Goal: Task Accomplishment & Management: Use online tool/utility

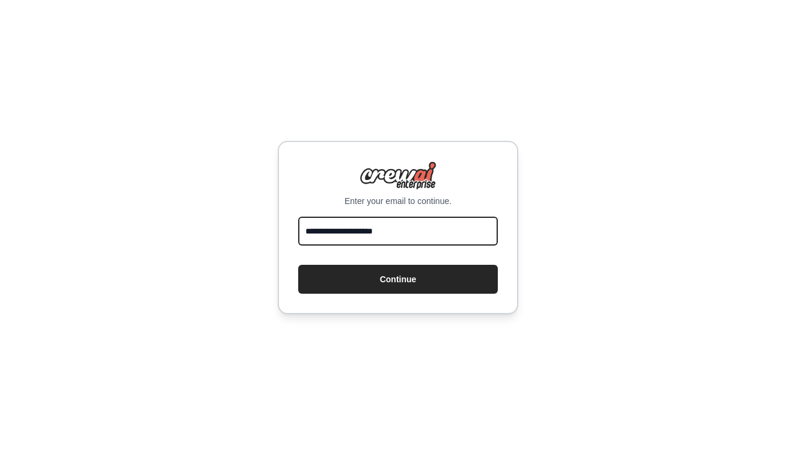
type input "**********"
click at [398, 279] on button "Continue" at bounding box center [398, 279] width 200 height 29
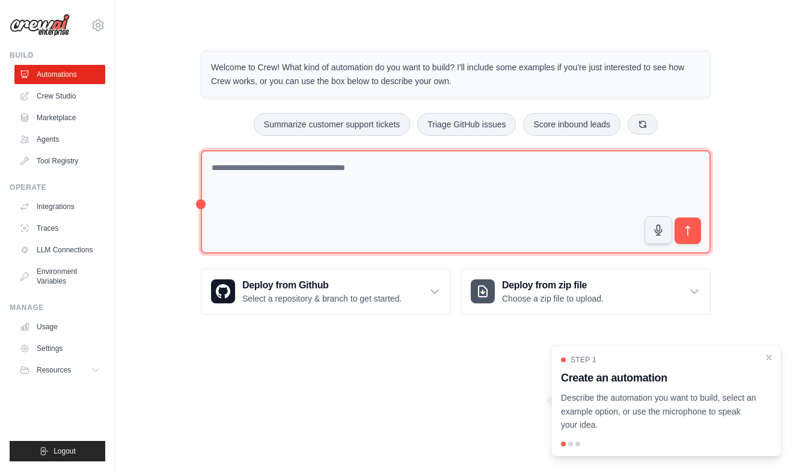
click at [421, 171] on textarea at bounding box center [456, 202] width 510 height 104
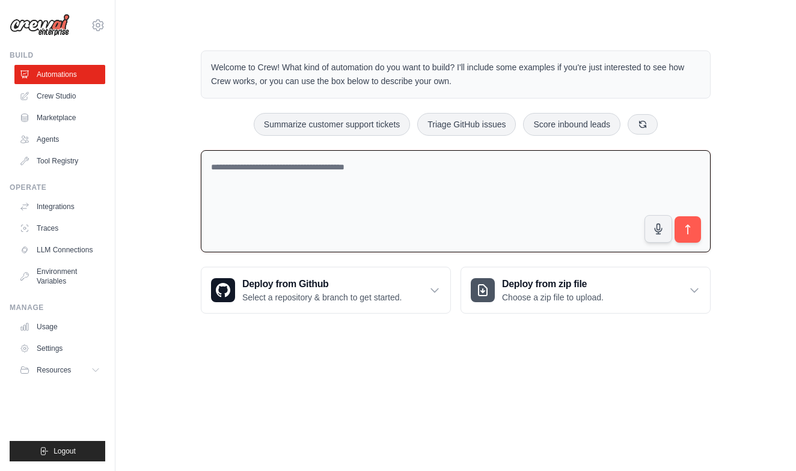
paste textarea "**********"
type textarea "**********"
click at [70, 93] on link "Crew Studio" at bounding box center [61, 96] width 91 height 19
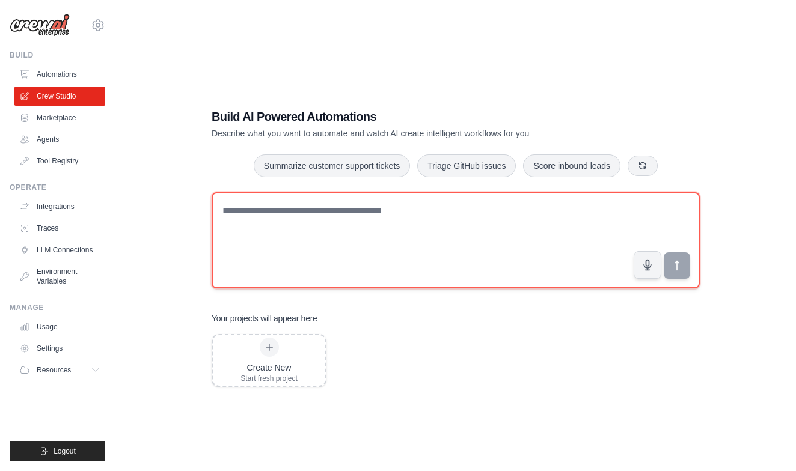
click at [302, 225] on textarea at bounding box center [456, 240] width 488 height 96
paste textarea "**********"
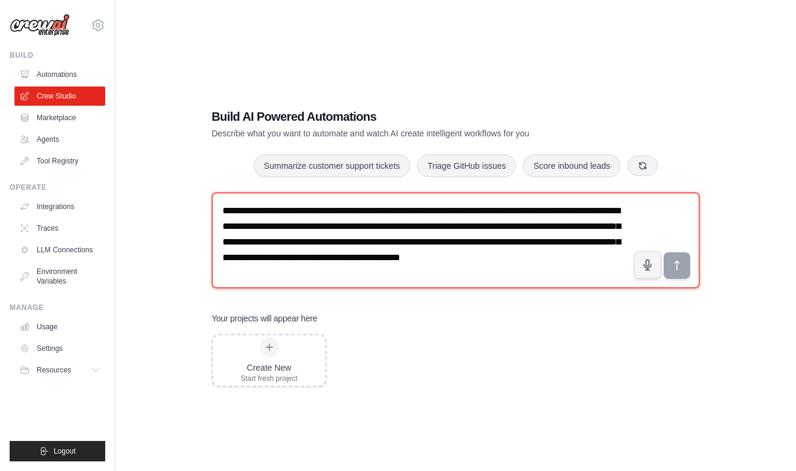
scroll to position [8, 0]
type textarea "**********"
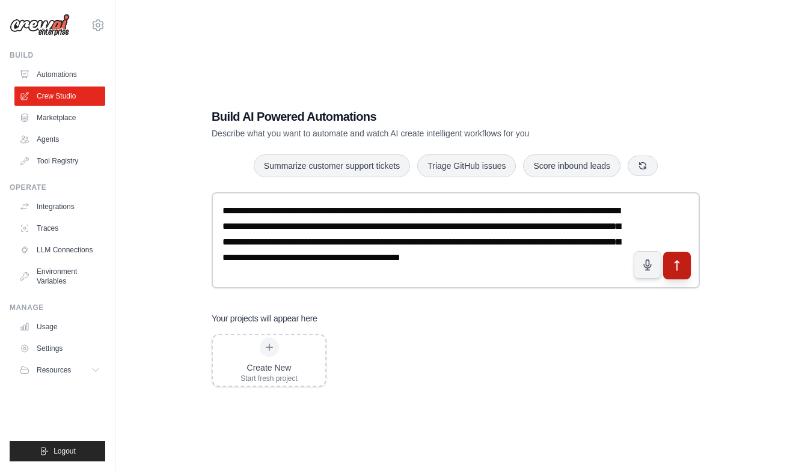
click at [682, 268] on icon "submit" at bounding box center [677, 266] width 13 height 13
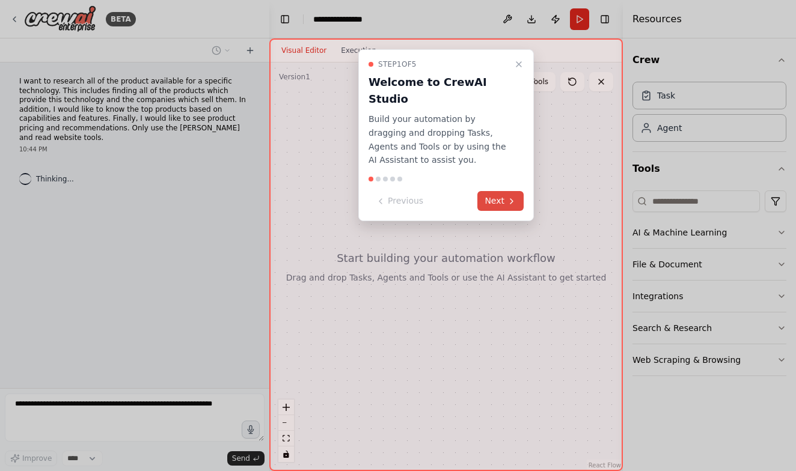
click at [513, 199] on icon at bounding box center [511, 201] width 2 height 5
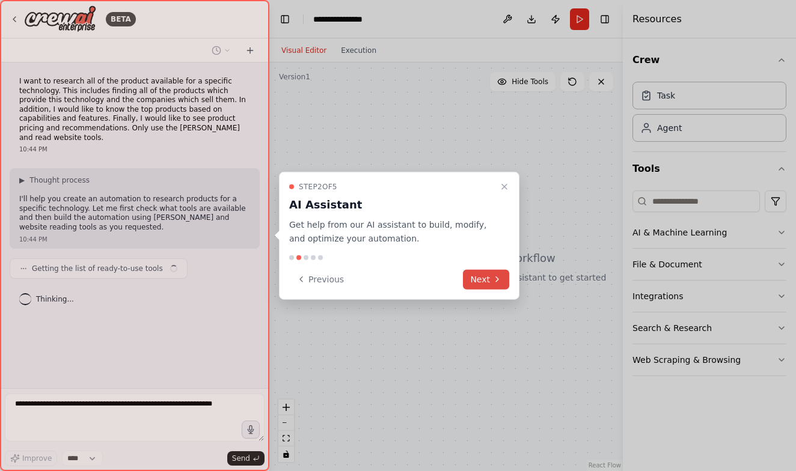
click at [491, 281] on button "Next" at bounding box center [486, 279] width 46 height 20
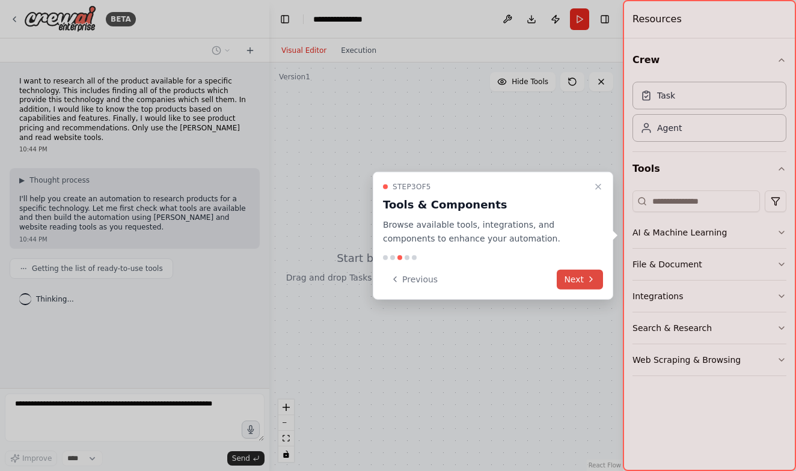
click at [590, 285] on button "Next" at bounding box center [580, 279] width 46 height 20
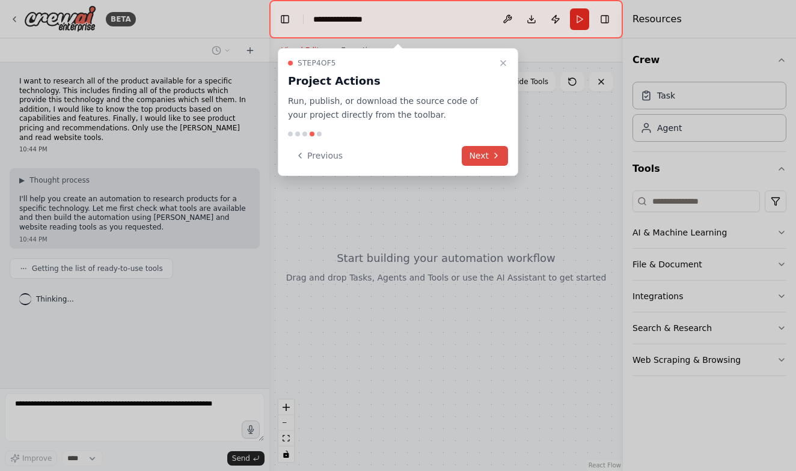
click at [489, 155] on button "Next" at bounding box center [485, 156] width 46 height 20
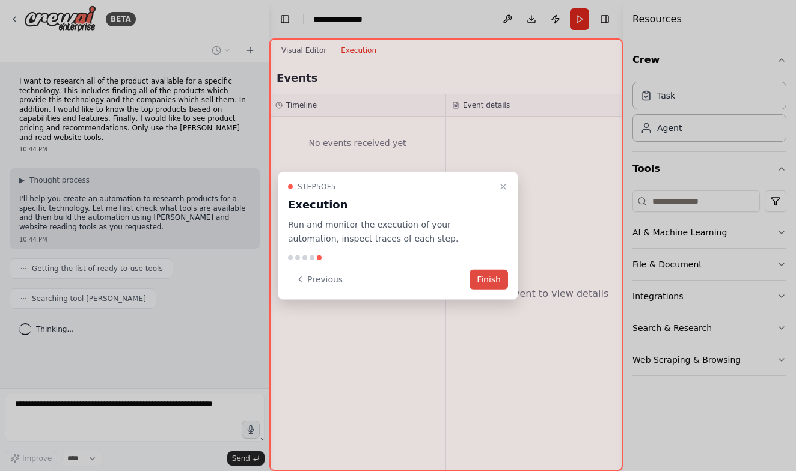
click at [486, 281] on button "Finish" at bounding box center [489, 279] width 38 height 20
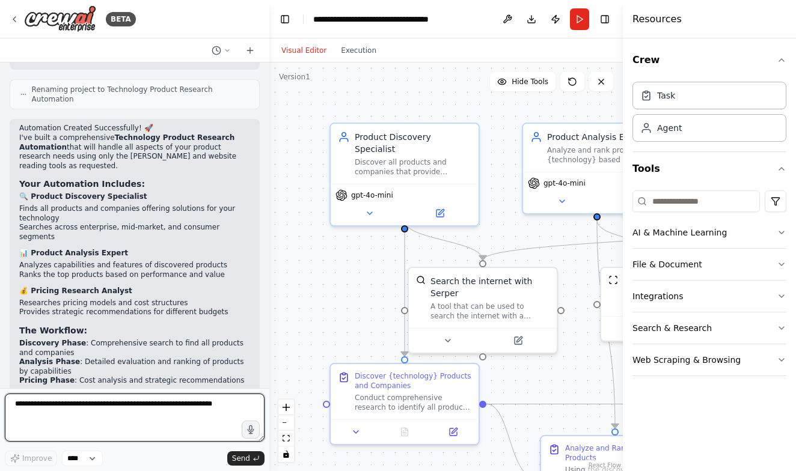
scroll to position [725, 0]
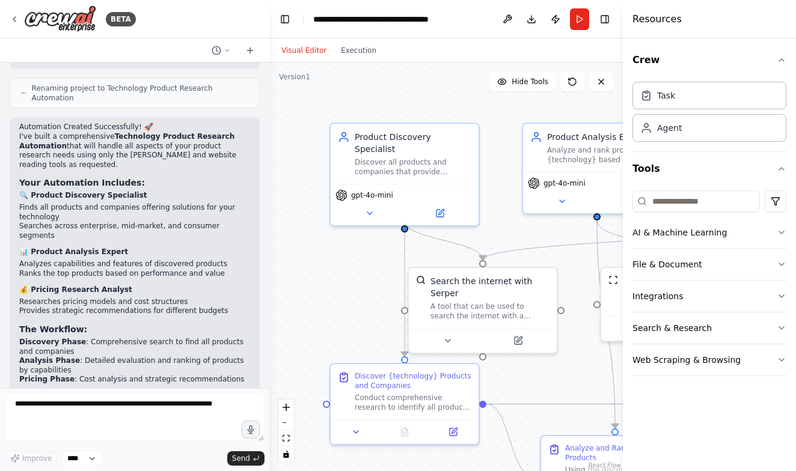
click at [438, 100] on div ".deletable-edge-delete-btn { width: 20px; height: 20px; border: 0px solid #ffff…" at bounding box center [446, 267] width 354 height 409
click at [269, 78] on div ".deletable-edge-delete-btn { width: 20px; height: 20px; border: 0px solid #ffff…" at bounding box center [446, 267] width 354 height 409
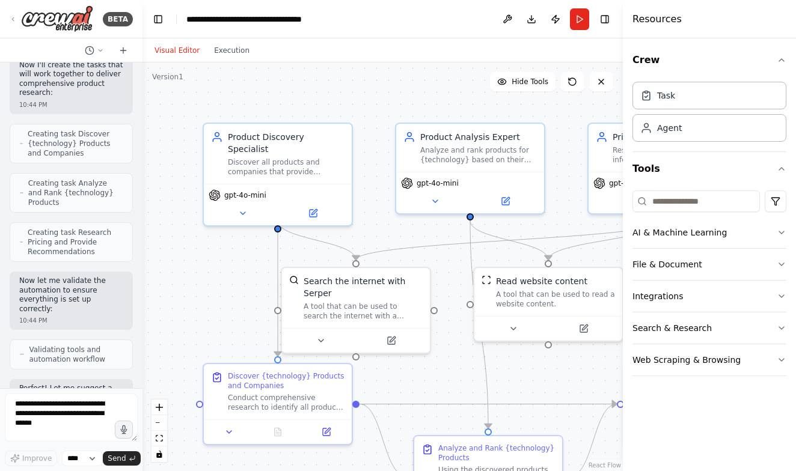
drag, startPoint x: 269, startPoint y: 78, endPoint x: 142, endPoint y: 72, distance: 126.4
click at [142, 72] on div "BETA I want to research all of the product available for a specific technology.…" at bounding box center [398, 235] width 796 height 471
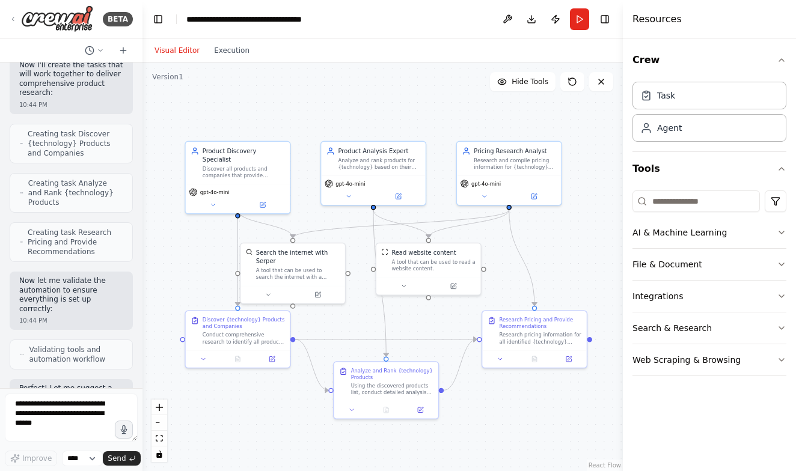
drag, startPoint x: 445, startPoint y: 125, endPoint x: 386, endPoint y: 120, distance: 59.8
click at [386, 120] on div ".deletable-edge-delete-btn { width: 20px; height: 20px; border: 0px solid #ffff…" at bounding box center [382, 267] width 480 height 409
click at [578, 26] on button "Run" at bounding box center [579, 19] width 19 height 22
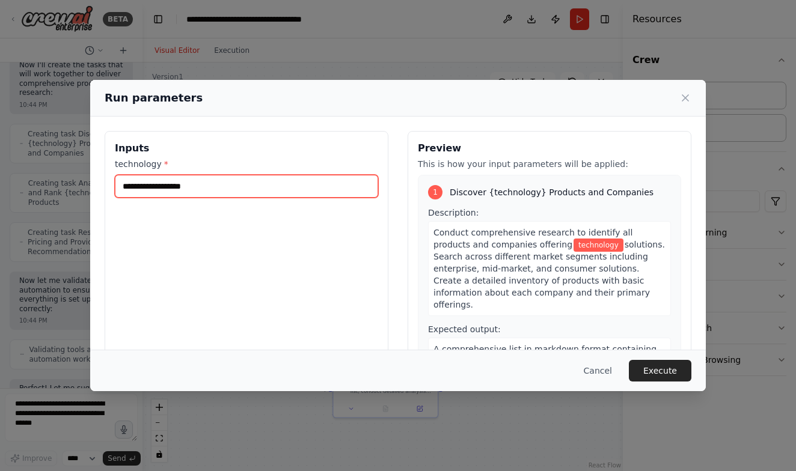
click at [332, 187] on input "technology *" at bounding box center [246, 186] width 263 height 23
type input "**********"
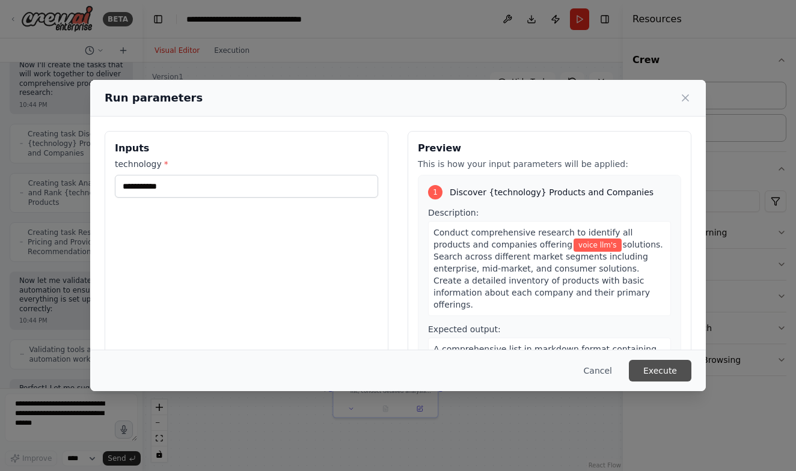
click at [658, 372] on button "Execute" at bounding box center [660, 371] width 63 height 22
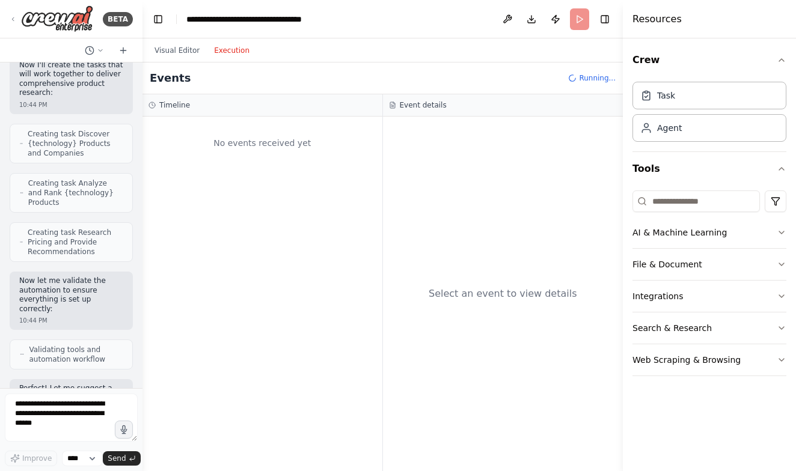
click at [239, 52] on button "Execution" at bounding box center [232, 50] width 50 height 14
click at [193, 55] on button "Visual Editor" at bounding box center [177, 50] width 60 height 14
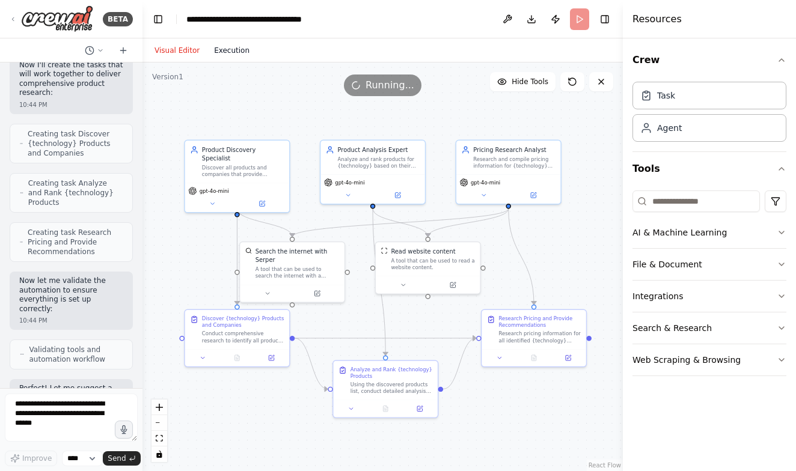
click at [240, 52] on button "Execution" at bounding box center [232, 50] width 50 height 14
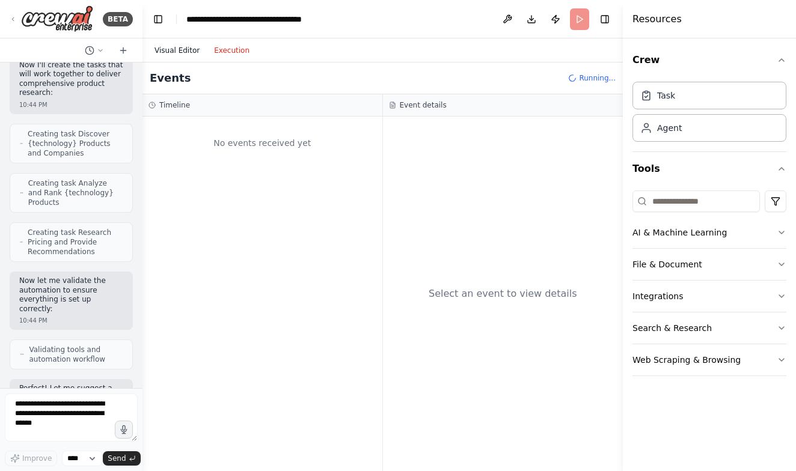
click at [201, 52] on button "Visual Editor" at bounding box center [177, 50] width 60 height 14
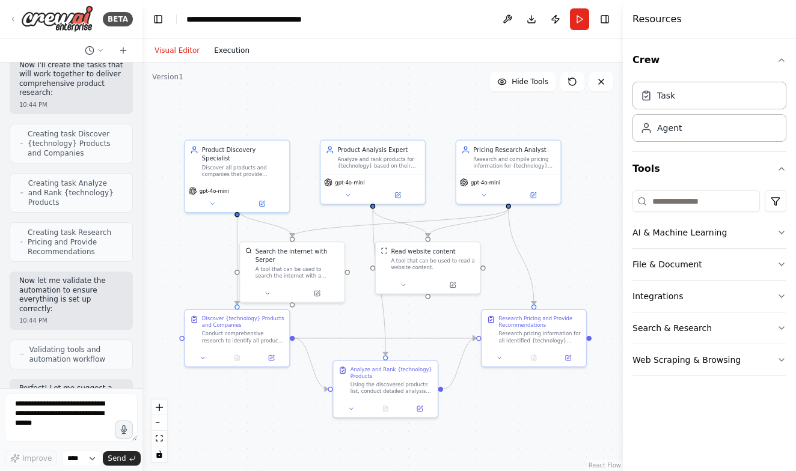
click at [245, 54] on button "Execution" at bounding box center [232, 50] width 50 height 14
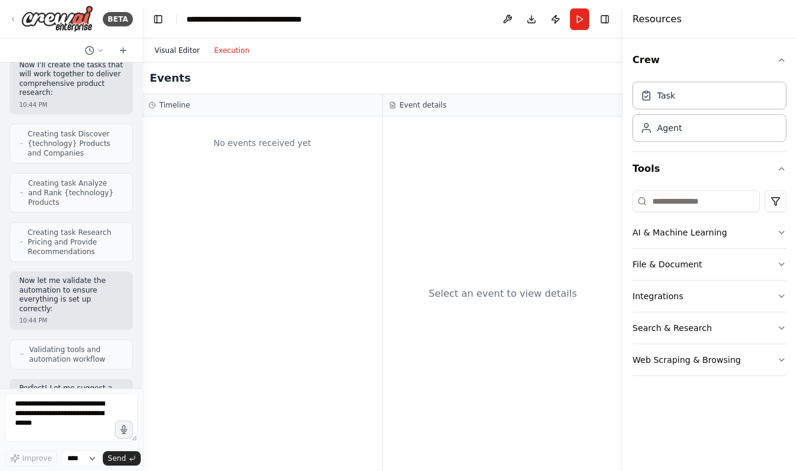
click at [195, 49] on button "Visual Editor" at bounding box center [177, 50] width 60 height 14
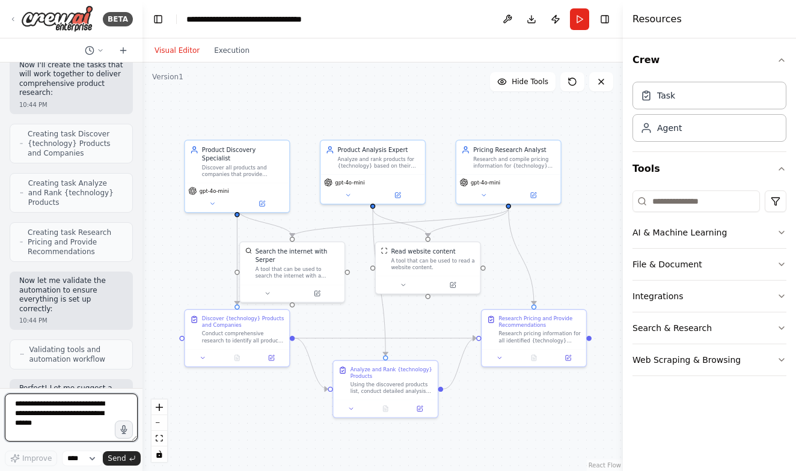
click at [114, 412] on textarea at bounding box center [71, 418] width 133 height 48
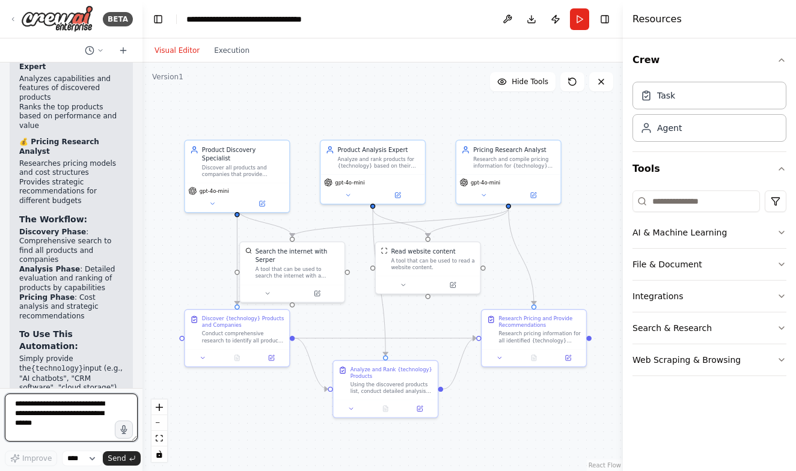
scroll to position [0, 0]
click at [225, 49] on button "Execution" at bounding box center [232, 50] width 50 height 14
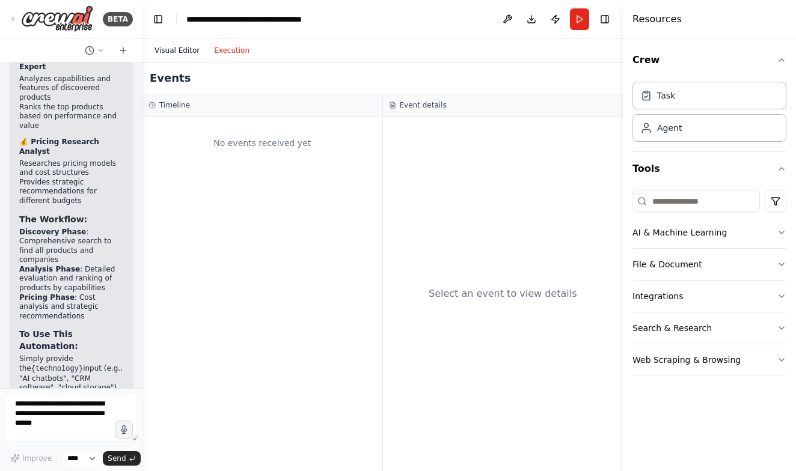
click at [189, 51] on button "Visual Editor" at bounding box center [177, 50] width 60 height 14
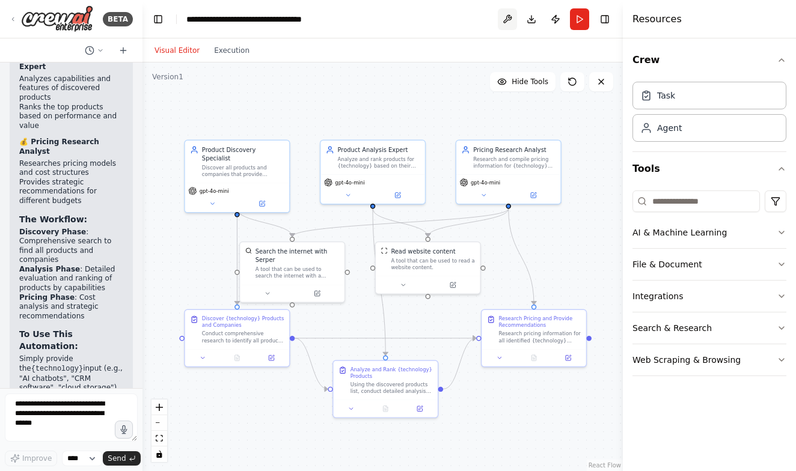
click at [512, 16] on button at bounding box center [507, 19] width 19 height 22
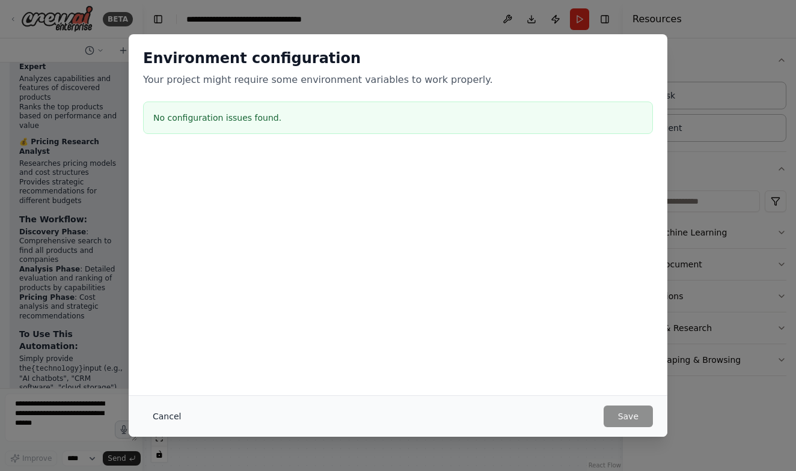
click at [178, 411] on button "Cancel" at bounding box center [166, 417] width 47 height 22
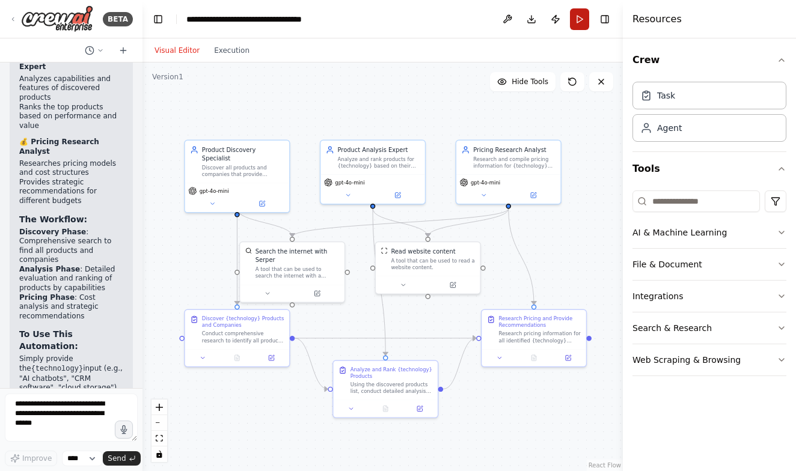
click at [578, 23] on button "Run" at bounding box center [579, 19] width 19 height 22
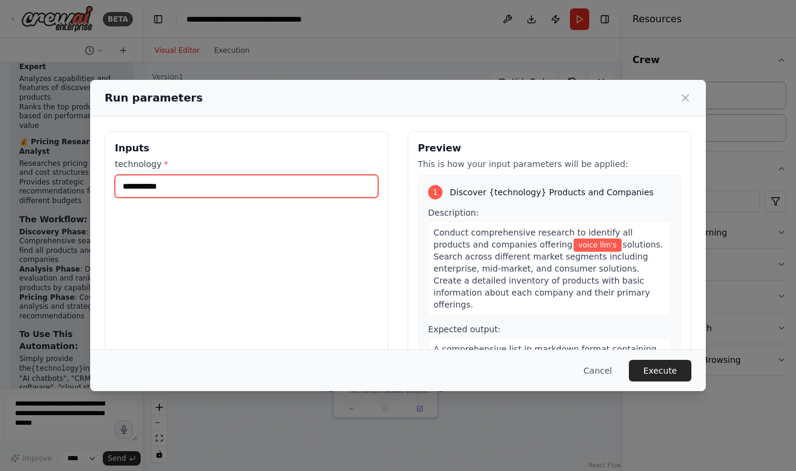
click at [286, 184] on input "**********" at bounding box center [246, 186] width 263 height 23
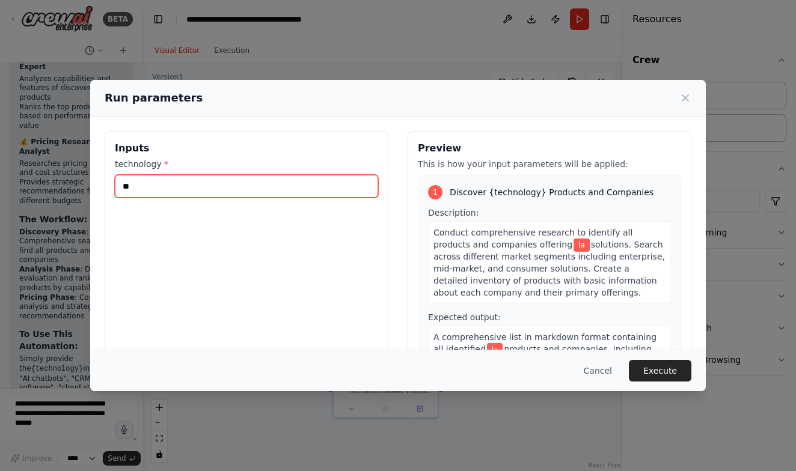
type input "*"
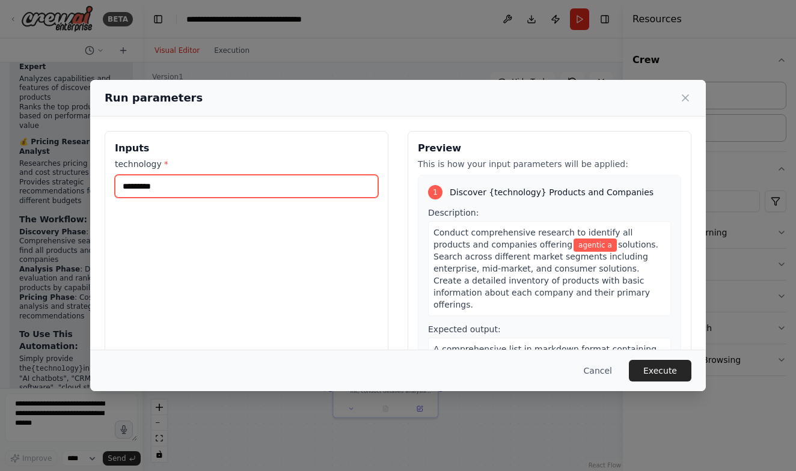
type input "**********"
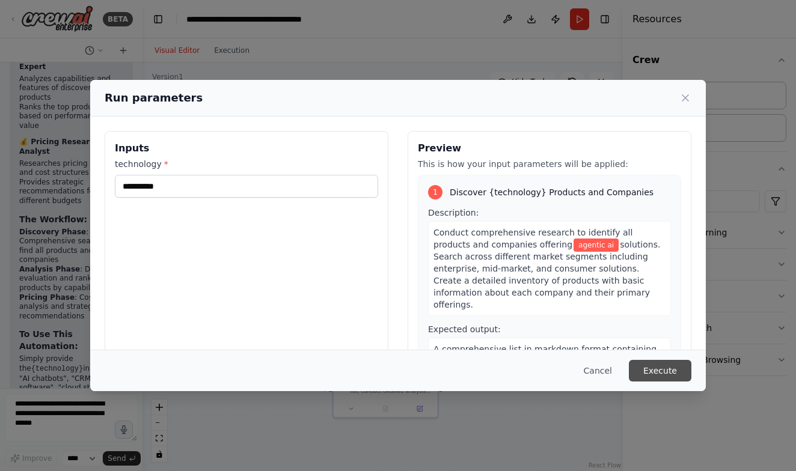
click at [647, 365] on button "Execute" at bounding box center [660, 371] width 63 height 22
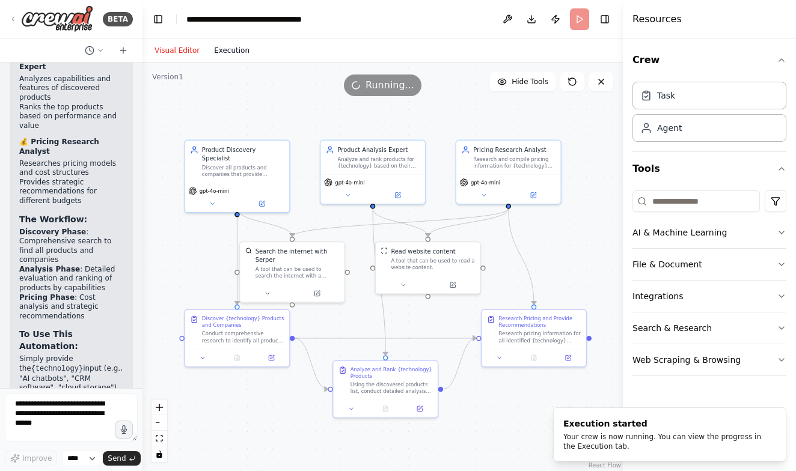
click at [239, 49] on button "Execution" at bounding box center [232, 50] width 50 height 14
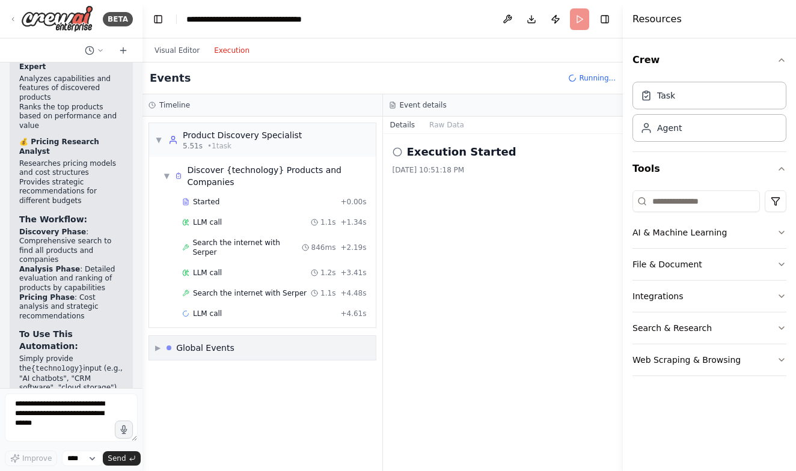
click at [158, 343] on span "▶" at bounding box center [157, 348] width 5 height 10
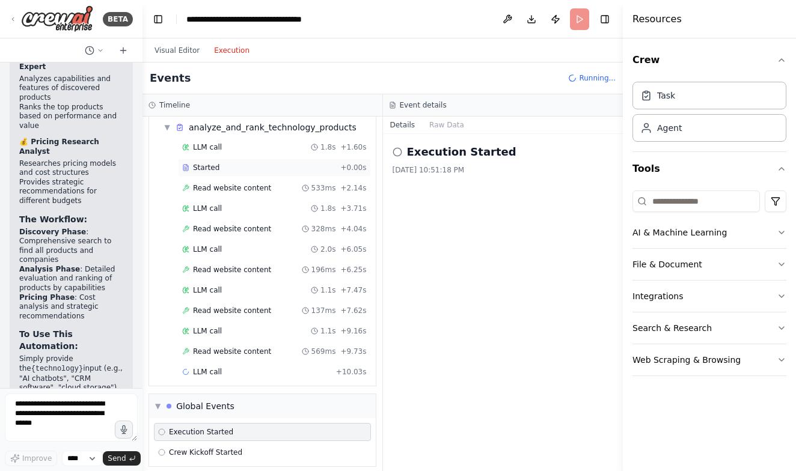
scroll to position [275, 0]
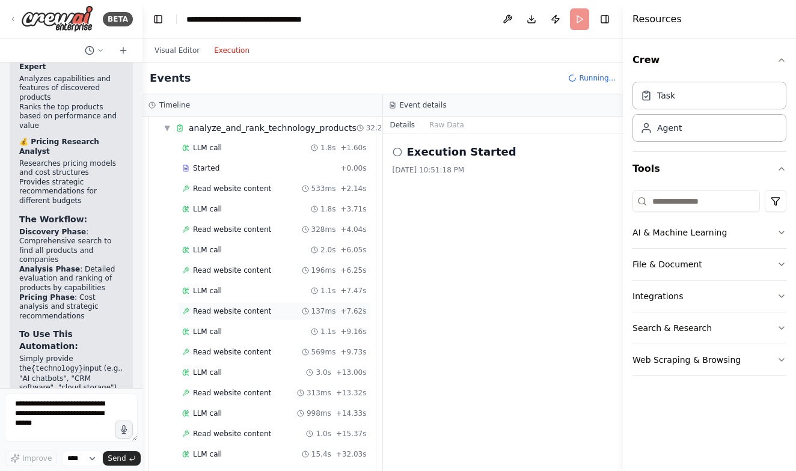
click at [259, 307] on span "Read website content" at bounding box center [232, 312] width 78 height 10
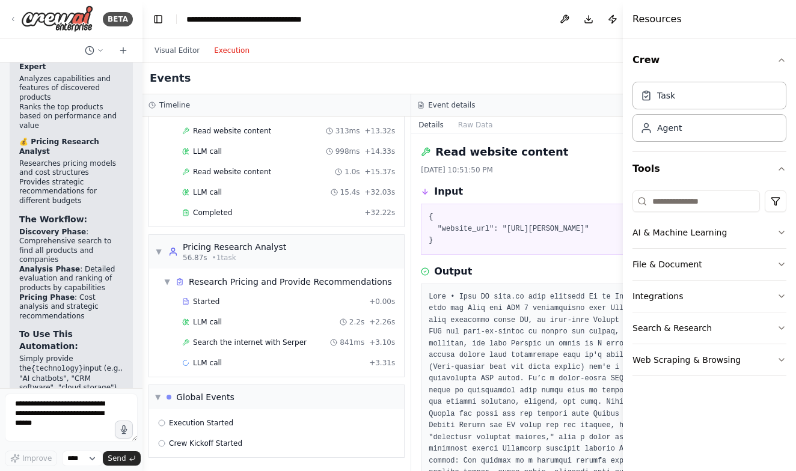
scroll to position [540, 0]
click at [240, 208] on div "Completed" at bounding box center [271, 213] width 178 height 10
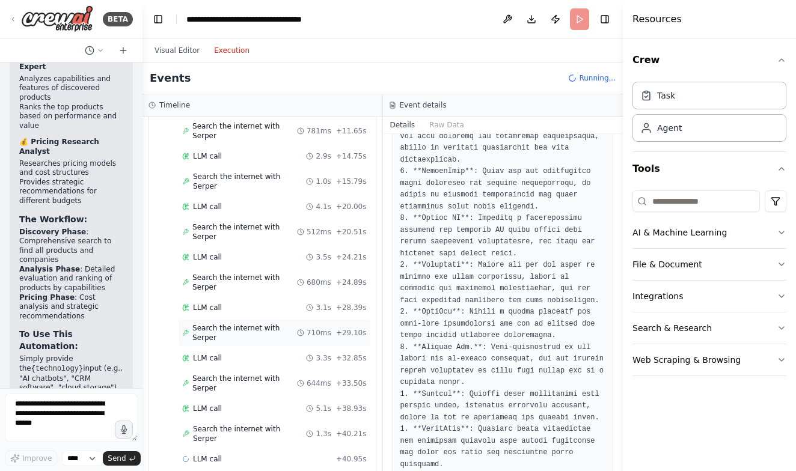
scroll to position [0, 0]
click at [297, 323] on span "Search the internet with Serper" at bounding box center [244, 332] width 105 height 19
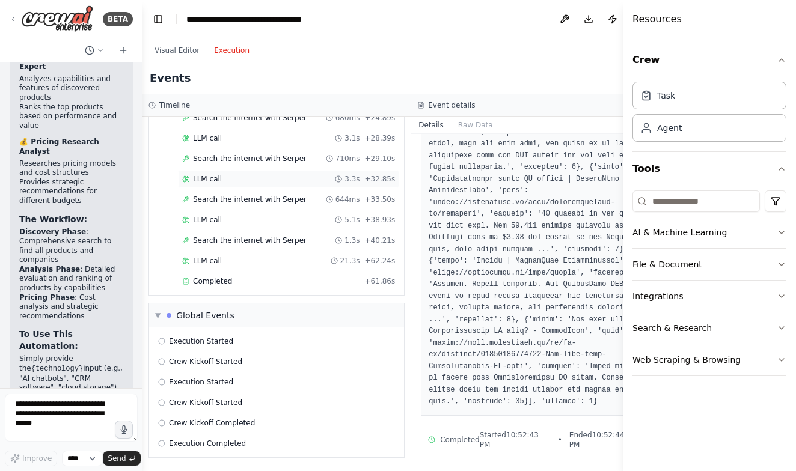
scroll to position [1051, 0]
click at [240, 283] on div "Completed" at bounding box center [271, 282] width 178 height 10
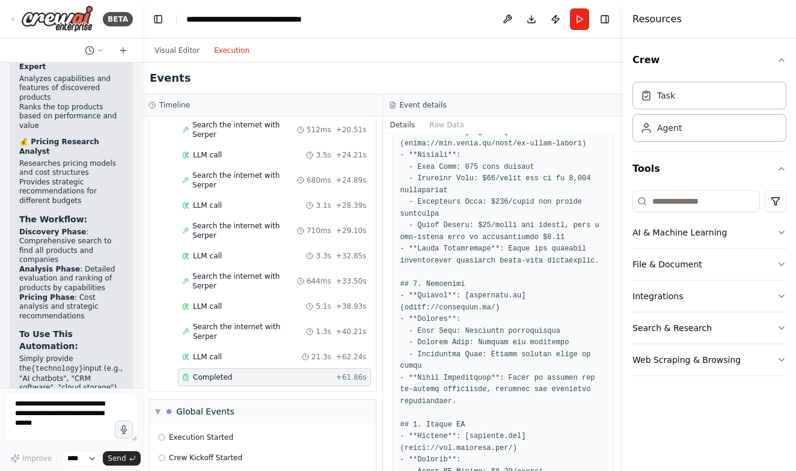
scroll to position [141, 0]
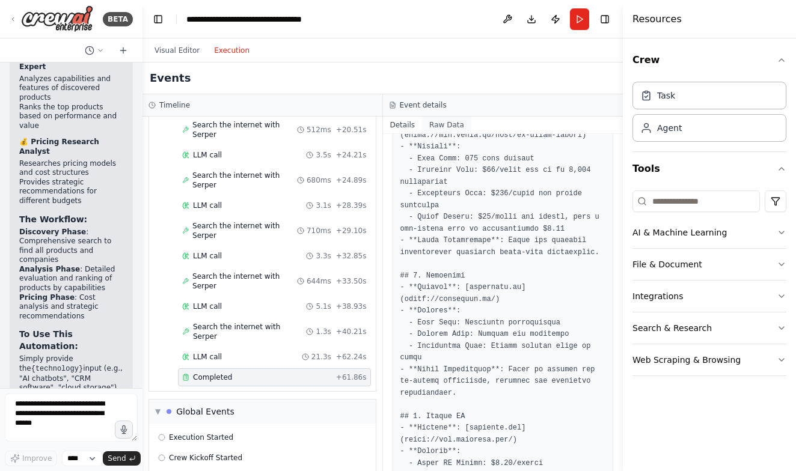
click at [446, 127] on button "Raw Data" at bounding box center [446, 125] width 49 height 17
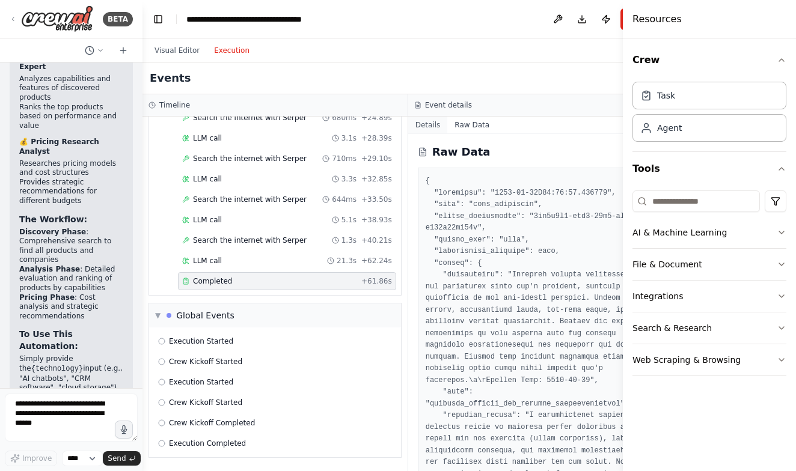
click at [425, 129] on button "Details" at bounding box center [428, 125] width 40 height 17
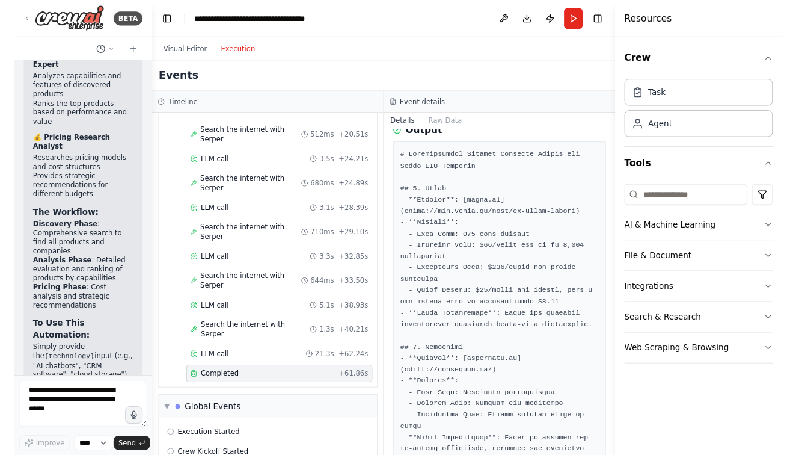
scroll to position [55, 0]
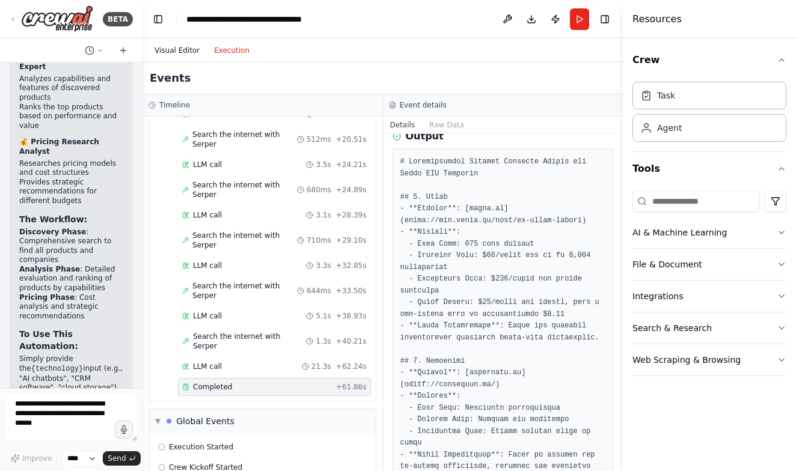
click at [177, 45] on button "Visual Editor" at bounding box center [177, 50] width 60 height 14
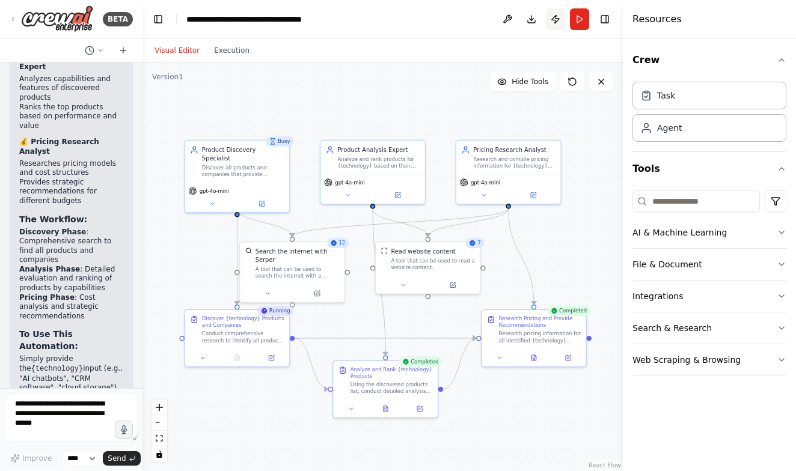
click at [562, 28] on button "Publish" at bounding box center [555, 19] width 19 height 22
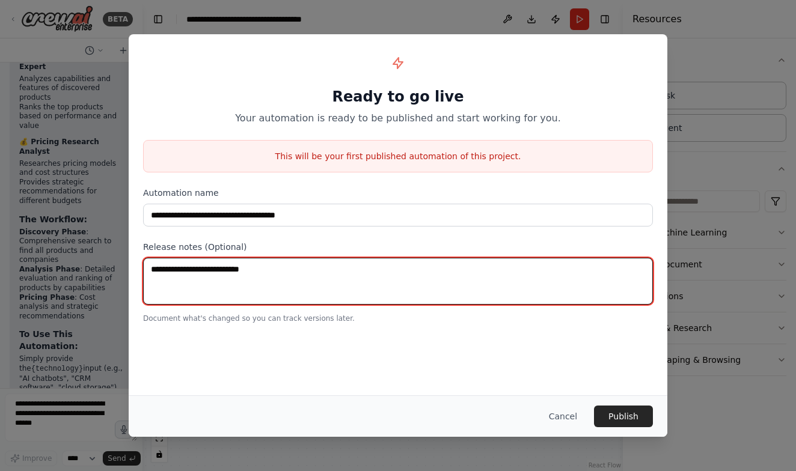
click at [423, 266] on textarea at bounding box center [398, 281] width 510 height 47
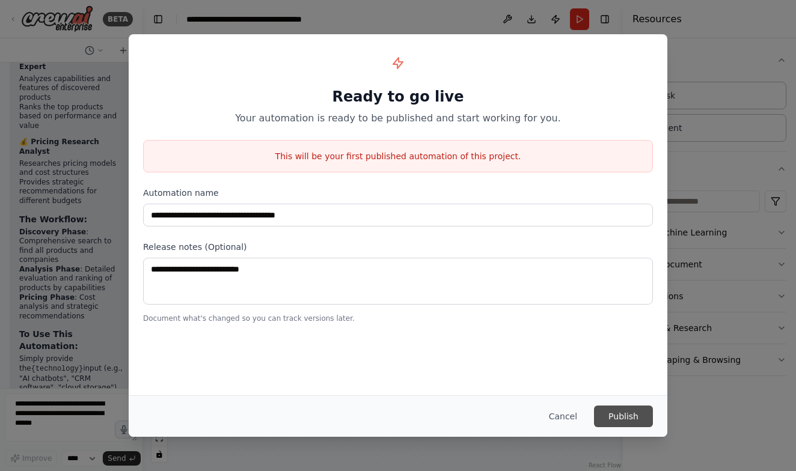
click at [620, 413] on button "Publish" at bounding box center [623, 417] width 59 height 22
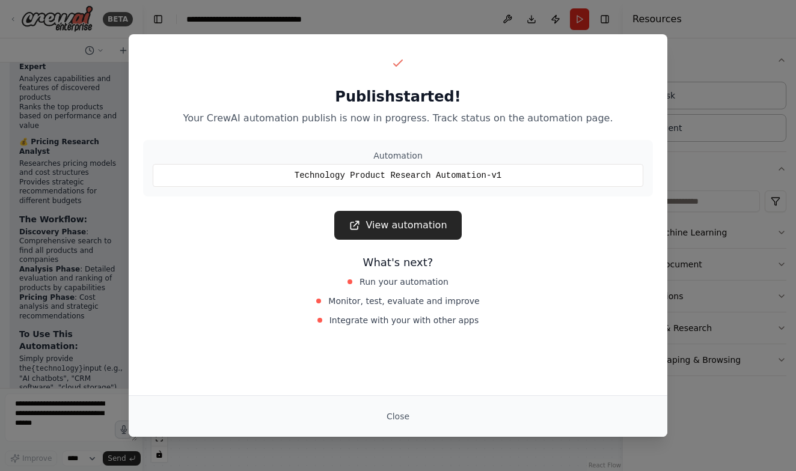
click at [395, 213] on link "View automation" at bounding box center [397, 225] width 127 height 29
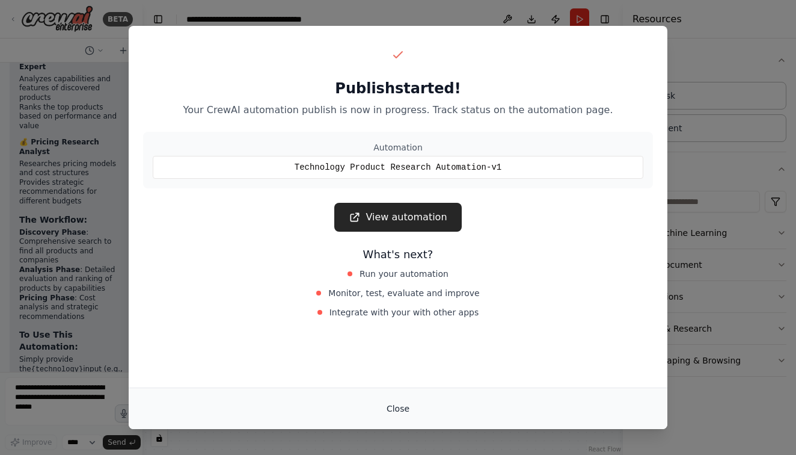
click at [401, 403] on button "Close" at bounding box center [398, 408] width 42 height 22
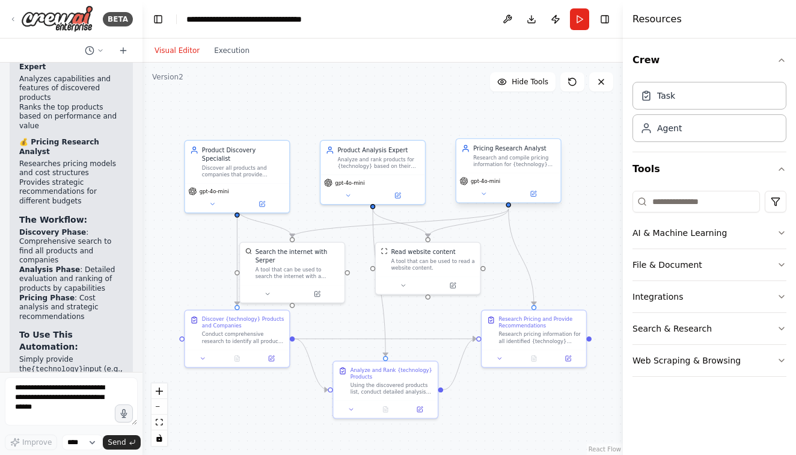
scroll to position [1421, 0]
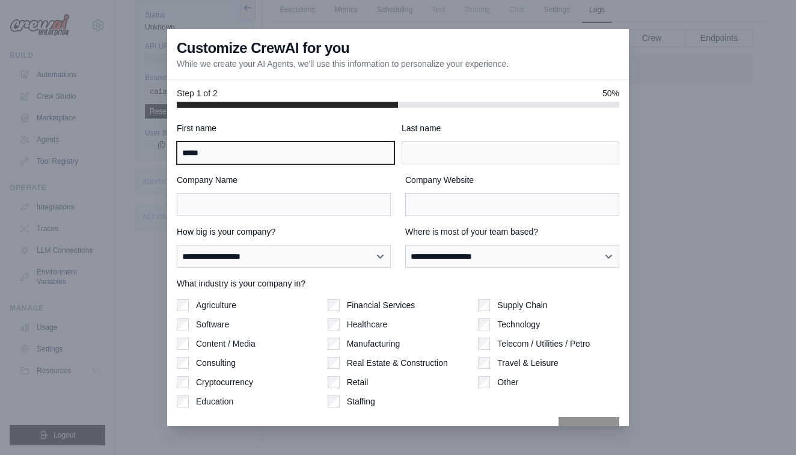
type input "*****"
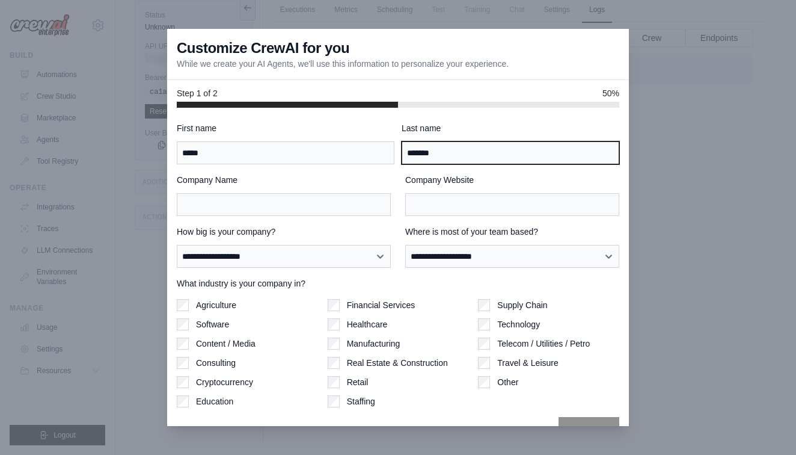
type input "*******"
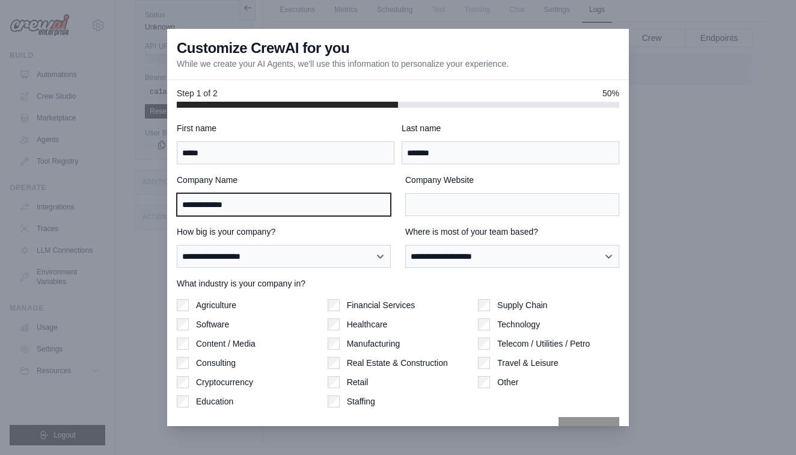
type input "**********"
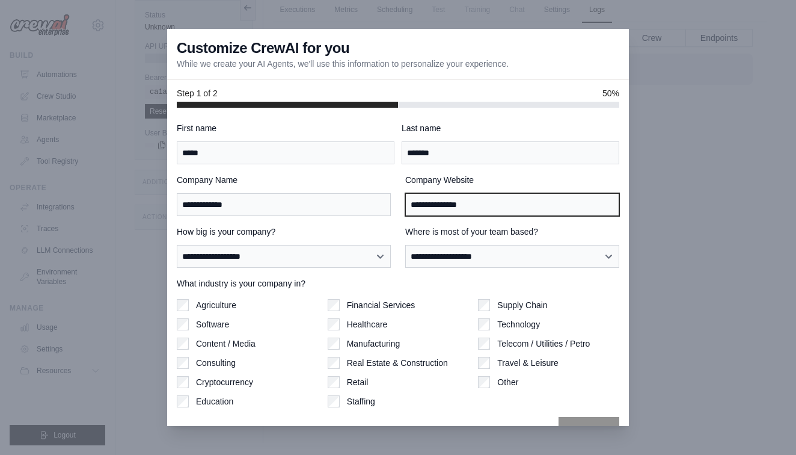
type input "**********"
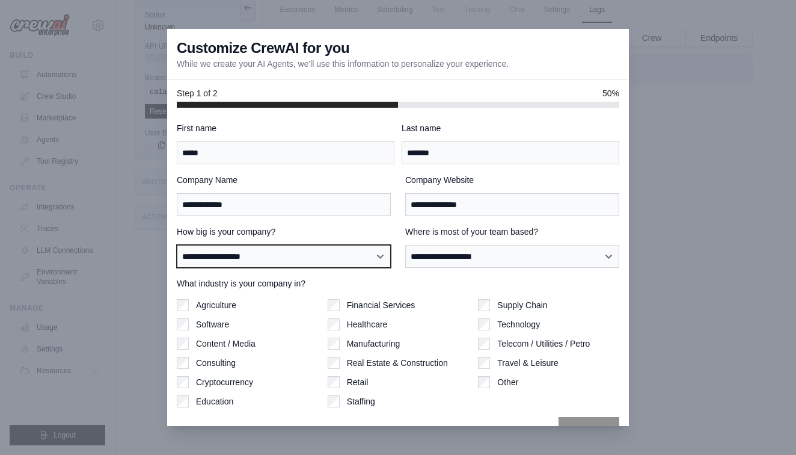
select select "**********"
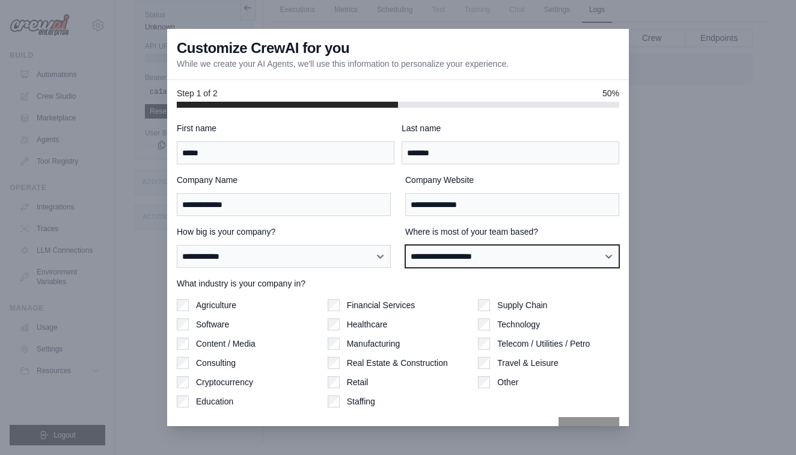
select select "**********"
click at [365, 304] on label "Financial Services" at bounding box center [381, 305] width 69 height 12
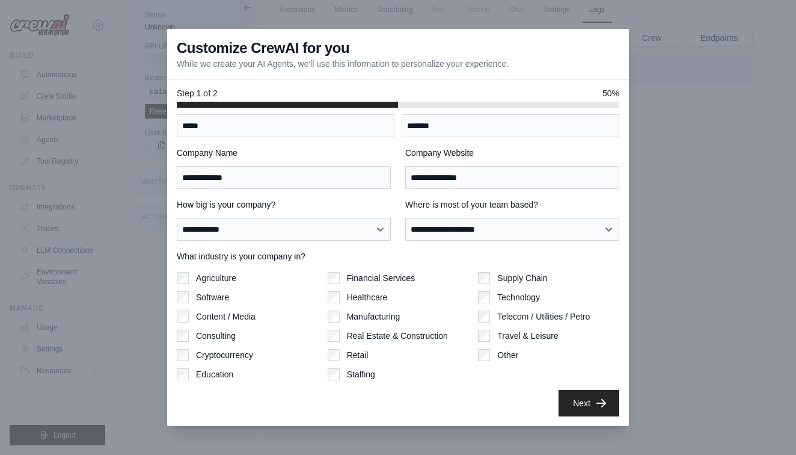
scroll to position [27, 0]
click at [572, 403] on button "Next" at bounding box center [589, 402] width 61 height 26
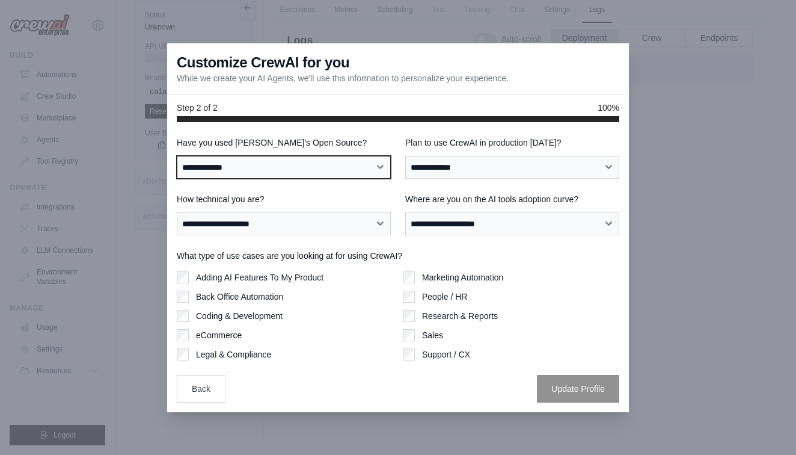
click at [328, 167] on select "**********" at bounding box center [284, 167] width 214 height 23
select select "**"
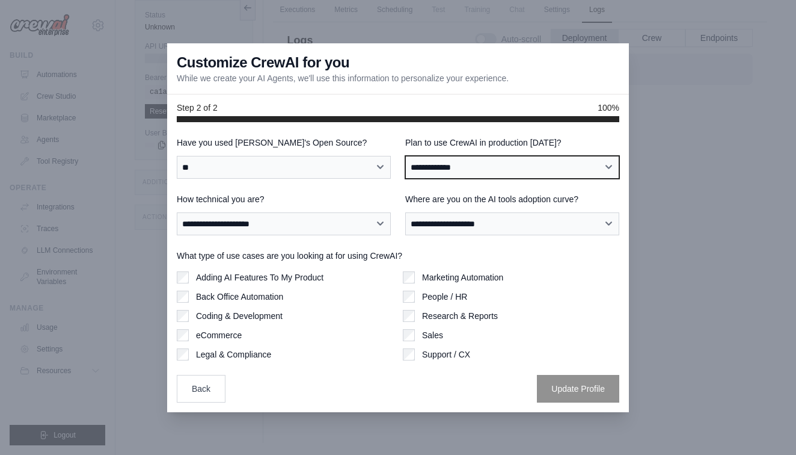
click at [426, 173] on select "**********" at bounding box center [512, 167] width 214 height 23
select select "*****"
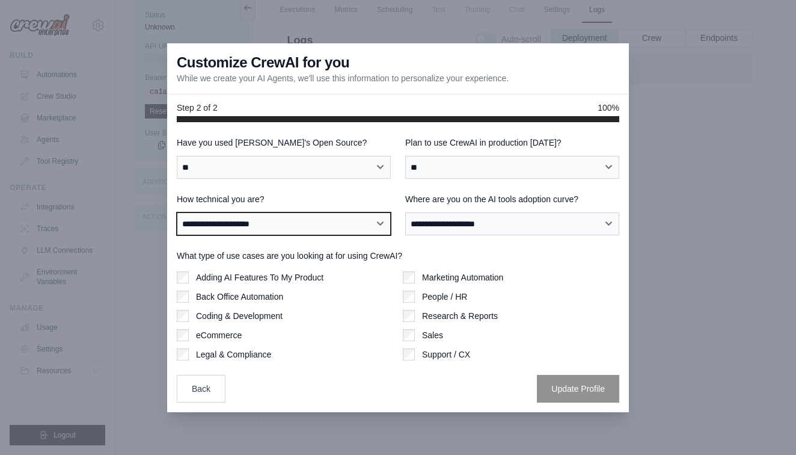
click at [322, 231] on select "**********" at bounding box center [284, 223] width 214 height 23
select select "**********"
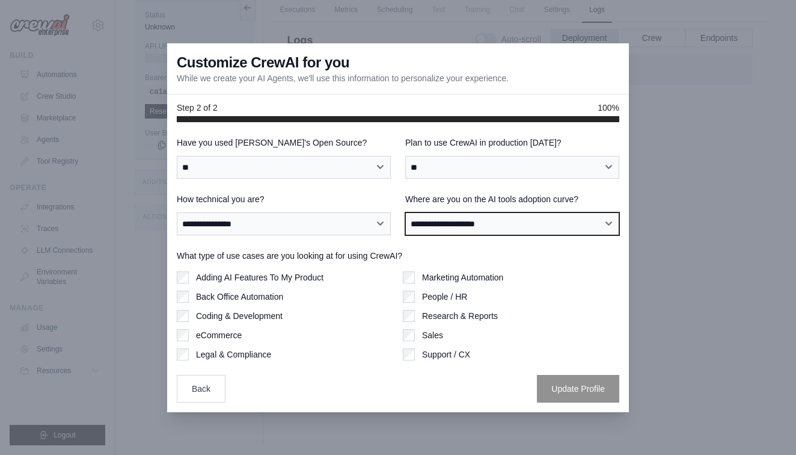
select select "**********"
click at [222, 293] on label "Back Office Automation" at bounding box center [239, 296] width 87 height 12
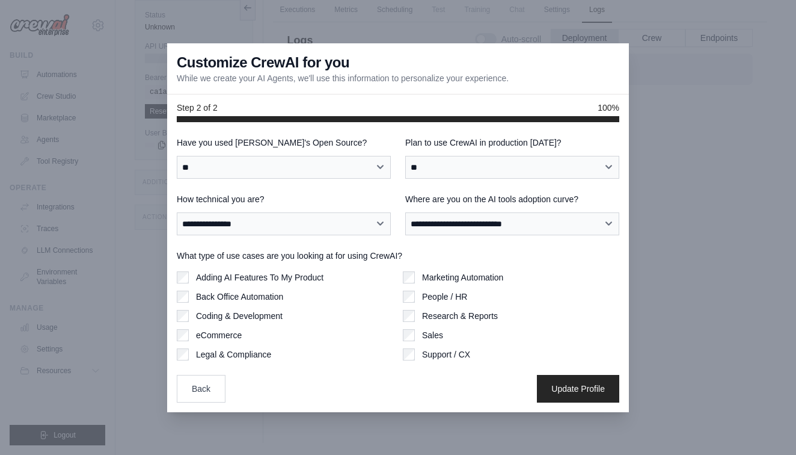
click at [226, 314] on label "Coding & Development" at bounding box center [239, 316] width 87 height 12
click at [433, 317] on label "Research & Reports" at bounding box center [460, 316] width 76 height 12
click at [566, 391] on button "Update Profile" at bounding box center [578, 388] width 82 height 28
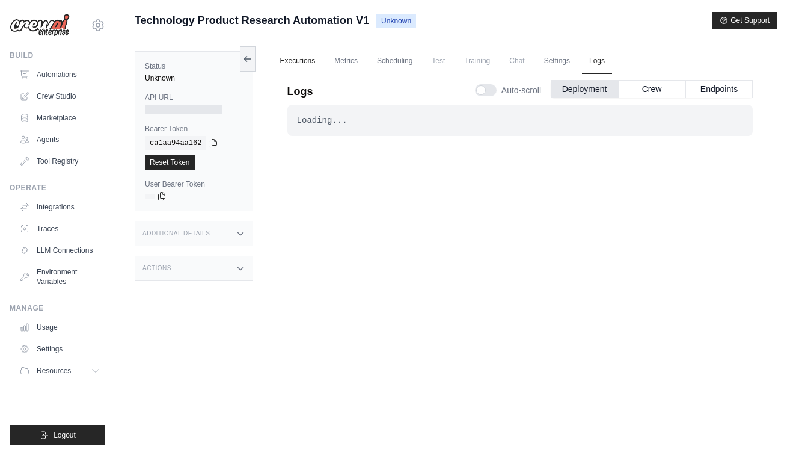
click at [302, 60] on link "Executions" at bounding box center [298, 61] width 50 height 25
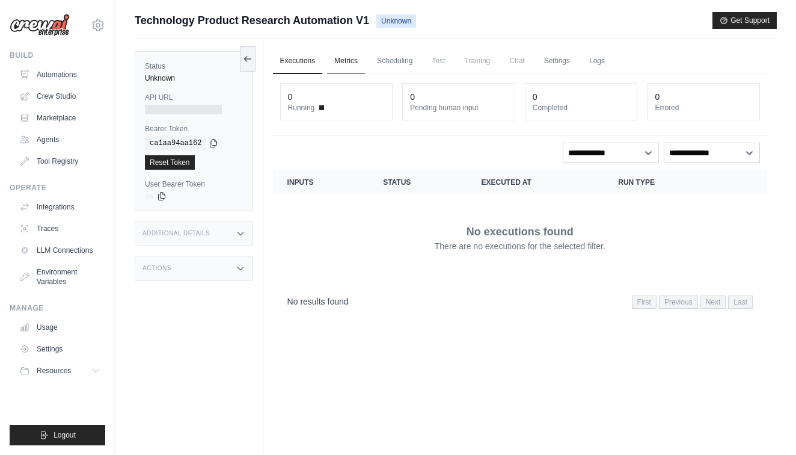
click at [336, 63] on link "Metrics" at bounding box center [346, 61] width 38 height 25
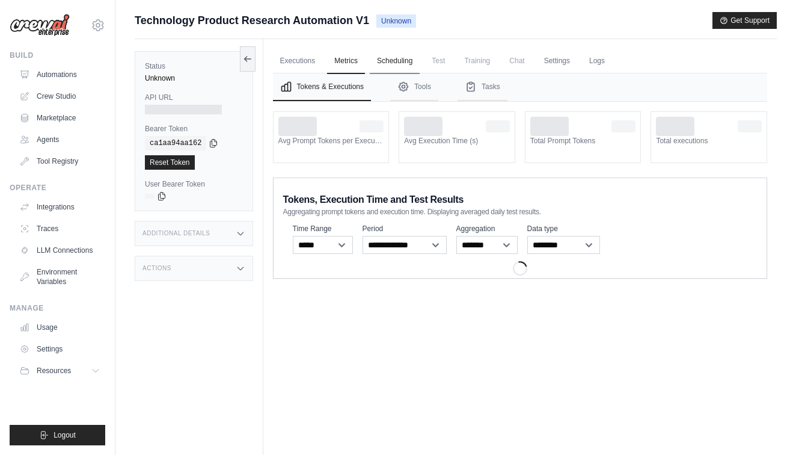
click at [394, 64] on link "Scheduling" at bounding box center [395, 61] width 50 height 25
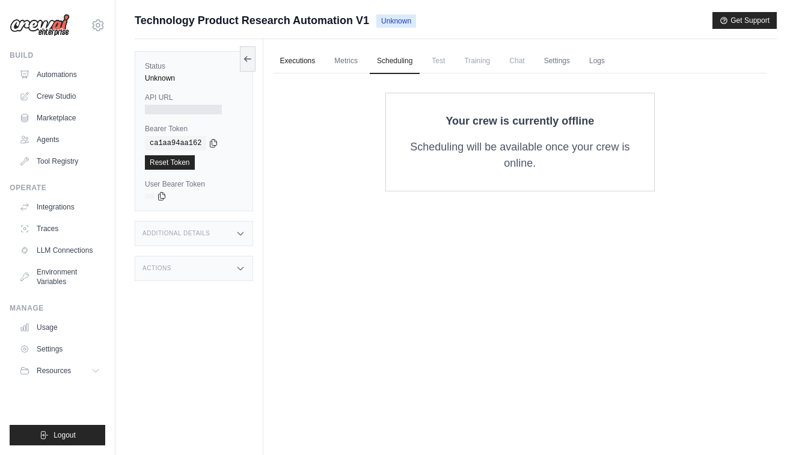
click at [301, 60] on link "Executions" at bounding box center [298, 61] width 50 height 25
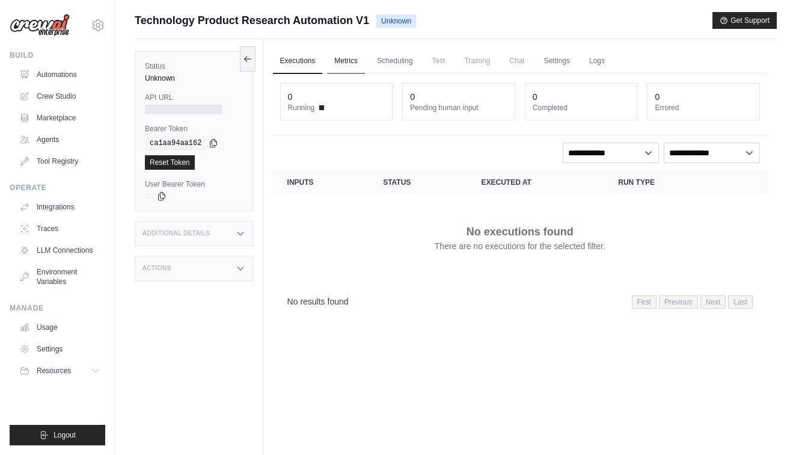
click at [334, 62] on link "Metrics" at bounding box center [346, 61] width 38 height 25
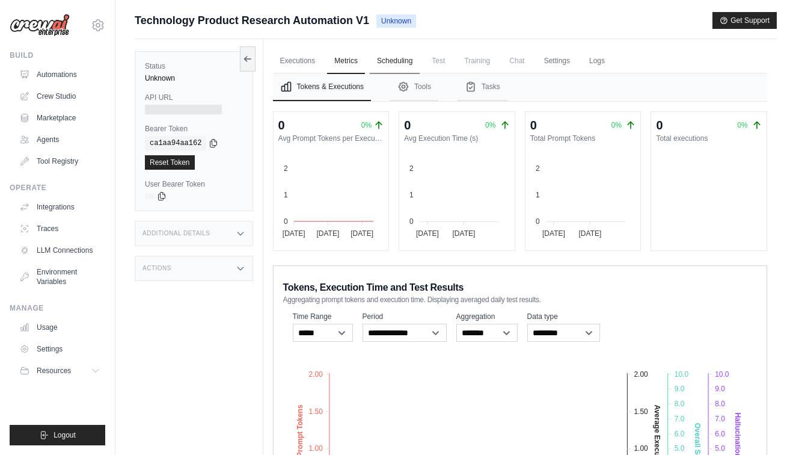
click at [387, 63] on link "Scheduling" at bounding box center [395, 61] width 50 height 25
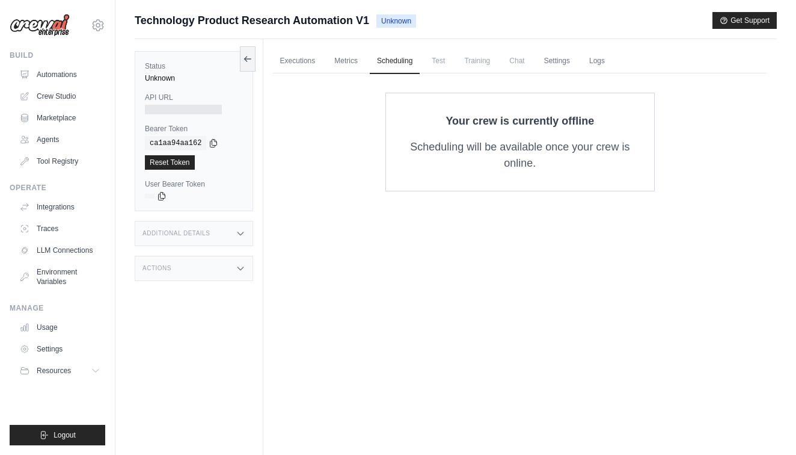
click at [438, 63] on span "Test" at bounding box center [438, 61] width 28 height 24
click at [557, 61] on link "Settings" at bounding box center [557, 61] width 40 height 25
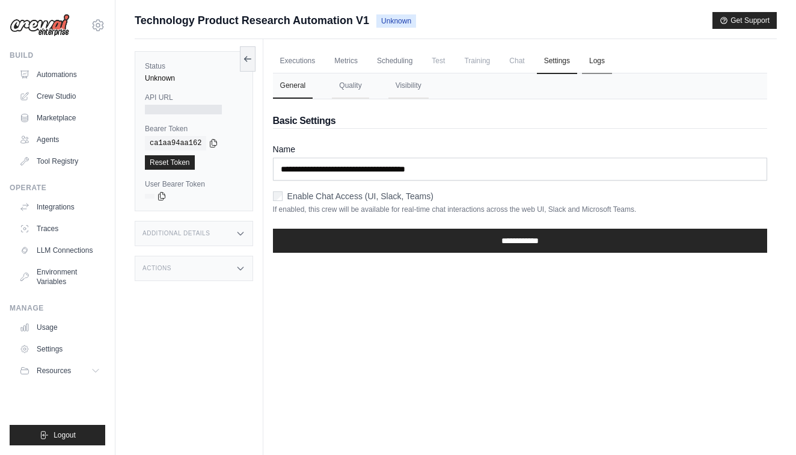
click at [592, 64] on link "Logs" at bounding box center [597, 61] width 30 height 25
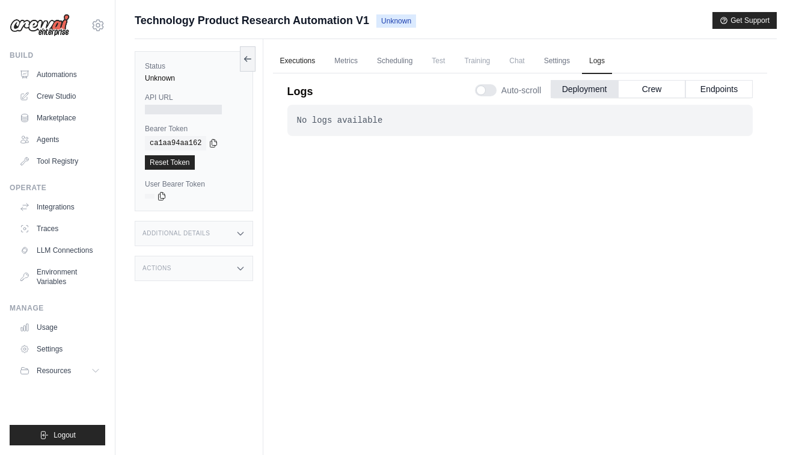
click at [310, 58] on link "Executions" at bounding box center [298, 61] width 50 height 25
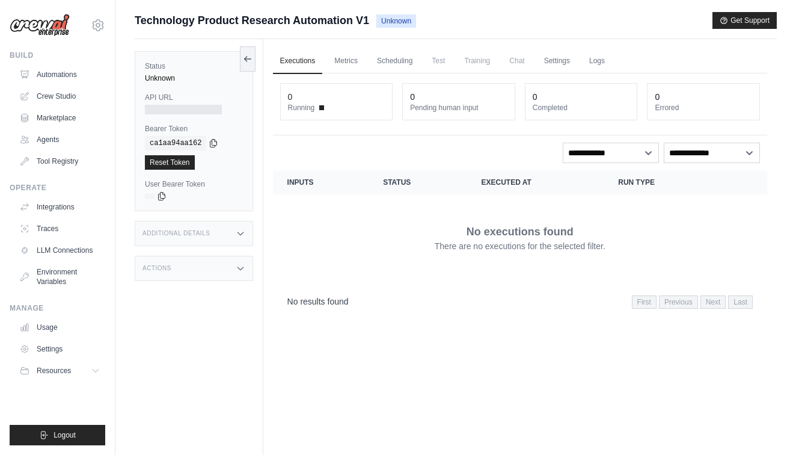
click at [399, 22] on span "Unknown" at bounding box center [396, 20] width 40 height 13
click at [60, 72] on link "Automations" at bounding box center [61, 74] width 91 height 19
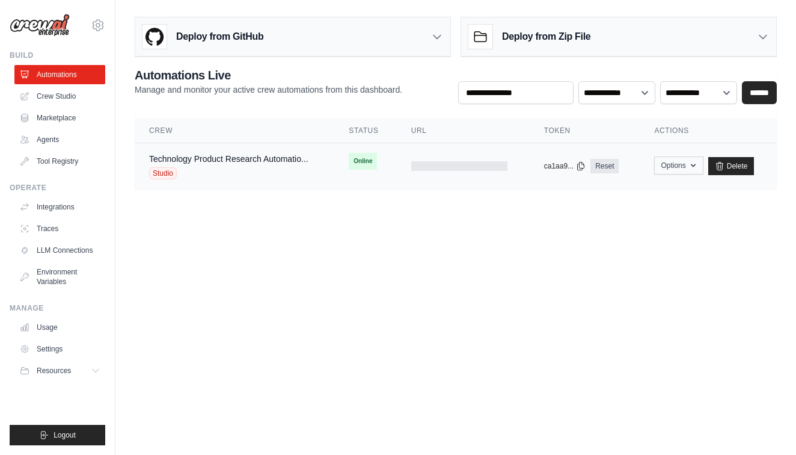
click at [670, 166] on button "Options" at bounding box center [678, 165] width 49 height 18
click at [608, 281] on body "sunilmotihar@gmail.com Settings Build Automations Crew Studio" at bounding box center [398, 227] width 796 height 455
click at [464, 168] on div at bounding box center [459, 166] width 96 height 10
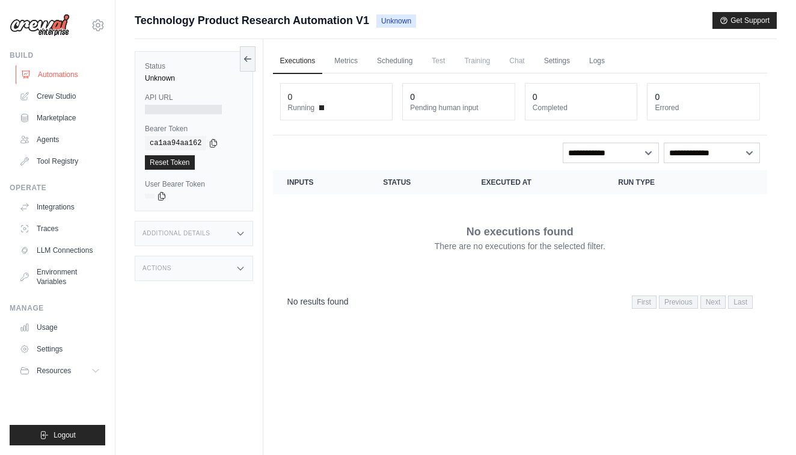
click at [67, 69] on link "Automations" at bounding box center [61, 74] width 91 height 19
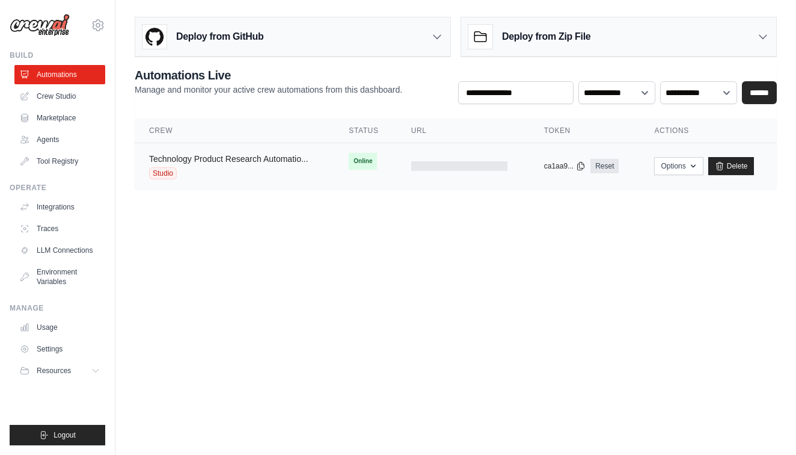
click at [200, 162] on link "Technology Product Research Automatio..." at bounding box center [228, 159] width 159 height 10
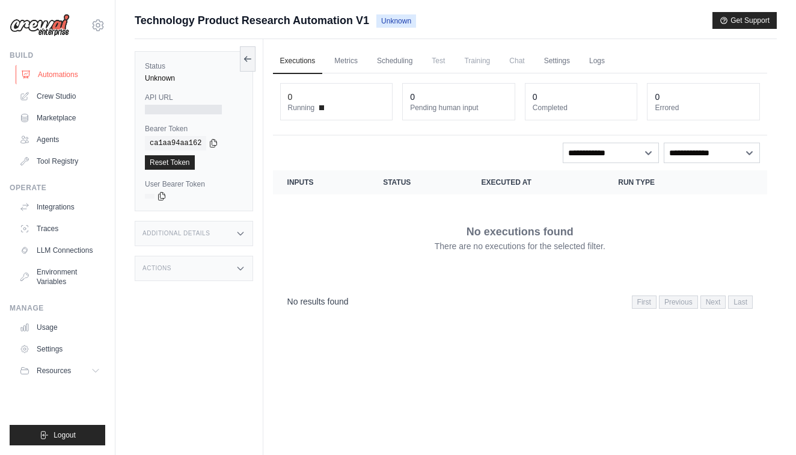
click at [65, 79] on link "Automations" at bounding box center [61, 74] width 91 height 19
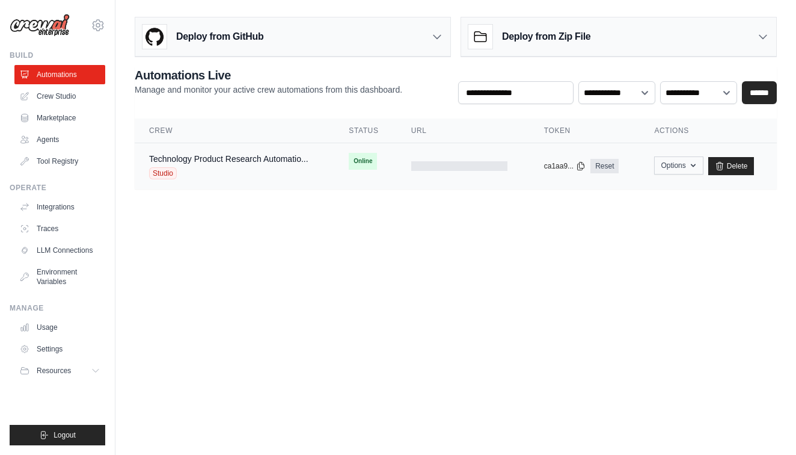
click at [686, 166] on button "Options" at bounding box center [678, 165] width 49 height 18
click at [646, 271] on body "[EMAIL_ADDRESS][DOMAIN_NAME] Settings Build Automations Crew Studio" at bounding box center [398, 227] width 796 height 455
click at [253, 161] on link "Technology Product Research Automatio..." at bounding box center [228, 159] width 159 height 10
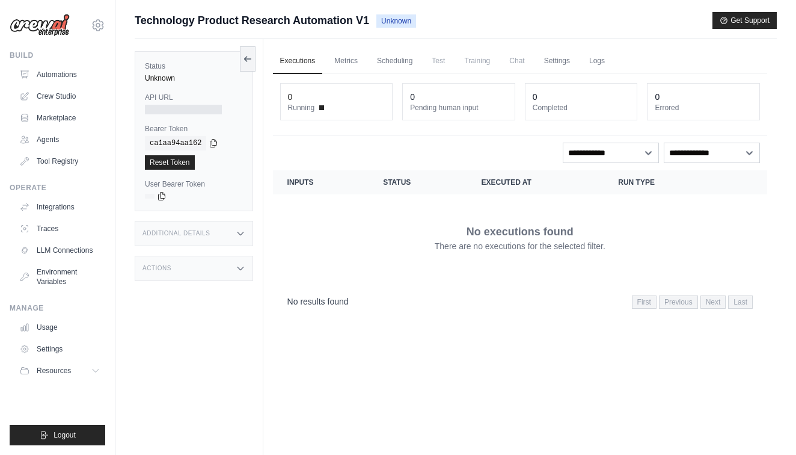
click at [174, 105] on div at bounding box center [183, 110] width 77 height 10
click at [174, 108] on div at bounding box center [183, 110] width 77 height 10
click at [311, 102] on div "0" at bounding box center [336, 97] width 97 height 12
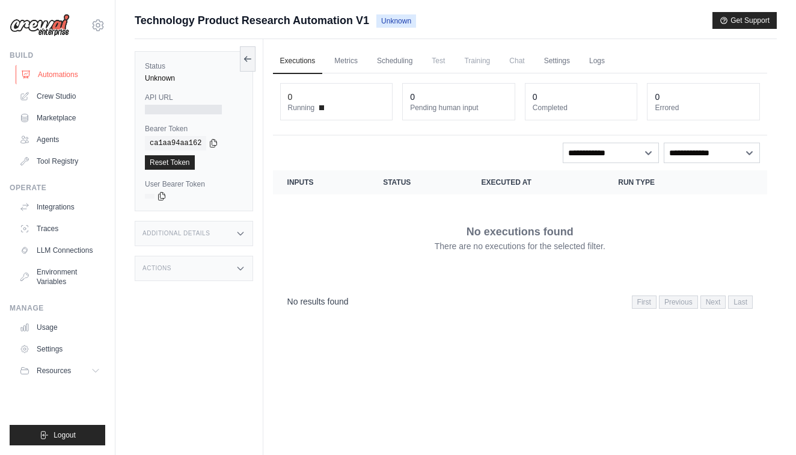
click at [35, 70] on link "Automations" at bounding box center [61, 74] width 91 height 19
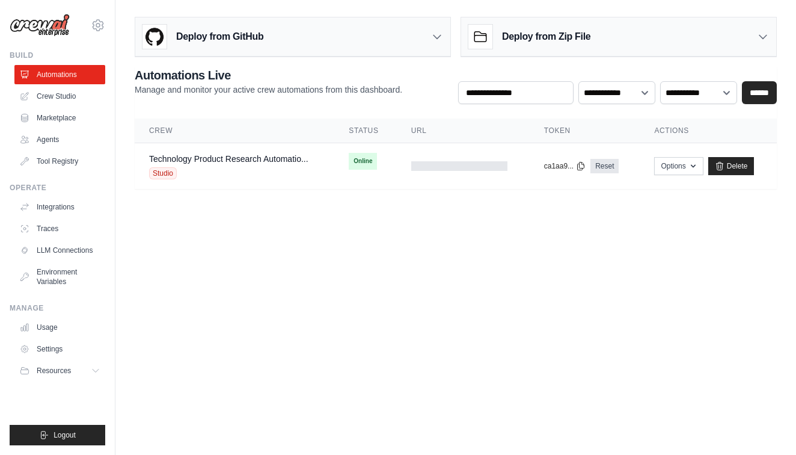
click at [48, 129] on ul "Automations Crew Studio Marketplace Agents Tool Registry" at bounding box center [59, 118] width 91 height 106
click at [50, 139] on link "Agents" at bounding box center [61, 139] width 91 height 19
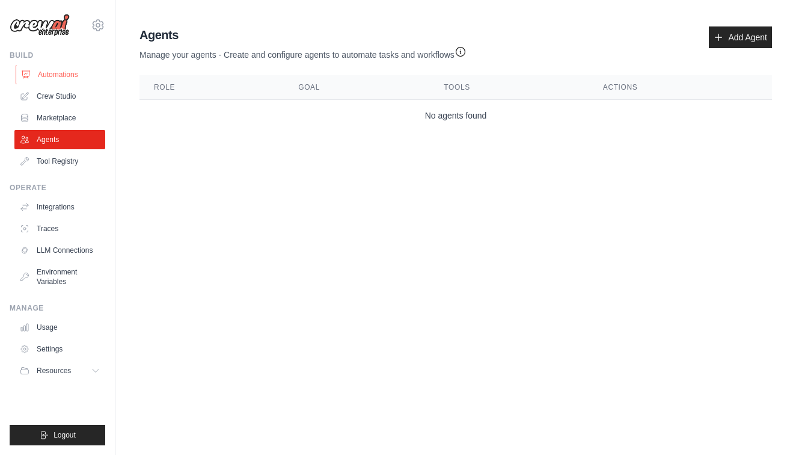
click at [62, 69] on link "Automations" at bounding box center [61, 74] width 91 height 19
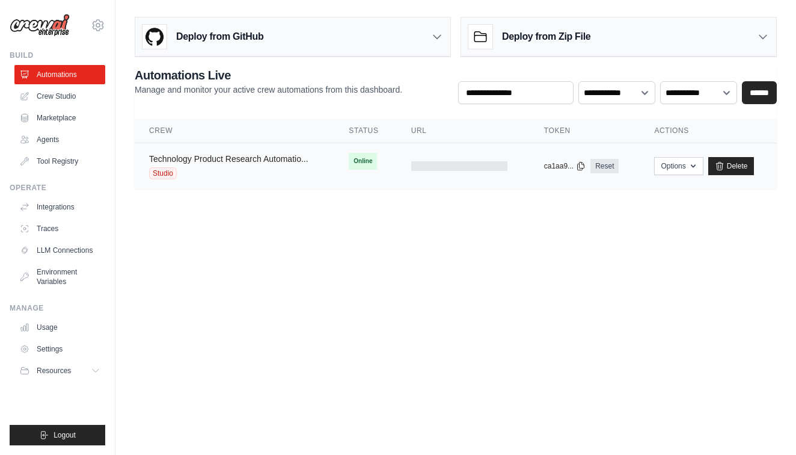
click at [245, 160] on link "Technology Product Research Automatio..." at bounding box center [228, 159] width 159 height 10
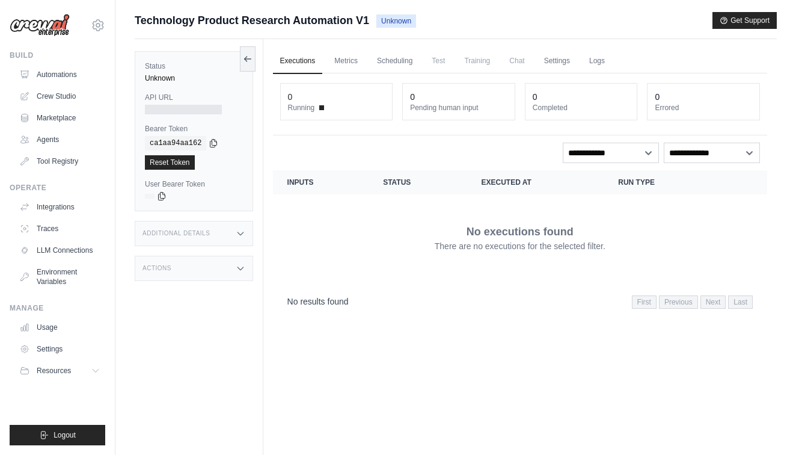
click at [293, 66] on link "Executions" at bounding box center [298, 61] width 50 height 25
click at [595, 62] on link "Logs" at bounding box center [597, 61] width 30 height 25
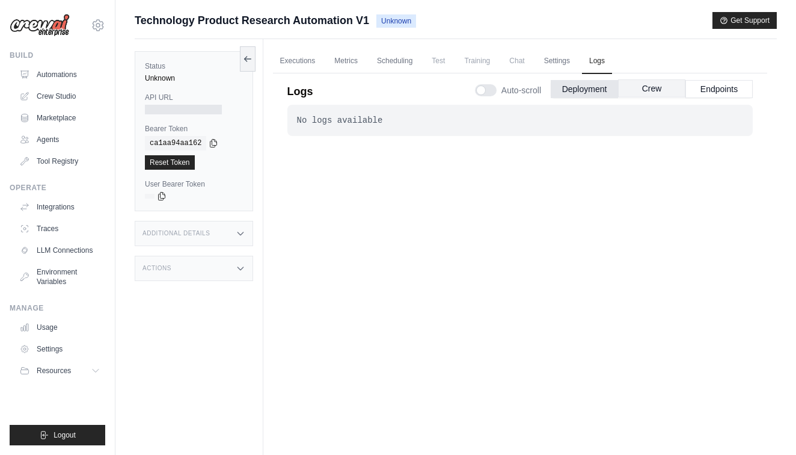
click at [628, 87] on button "Crew" at bounding box center [651, 88] width 67 height 18
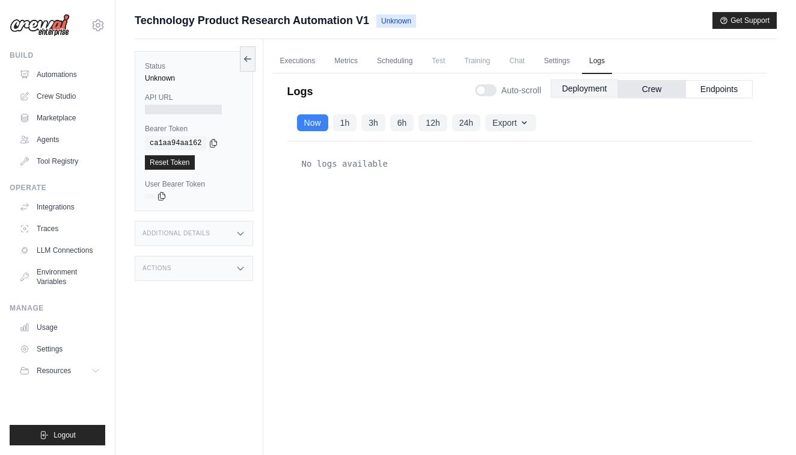
click at [600, 88] on button "Deployment" at bounding box center [584, 88] width 67 height 18
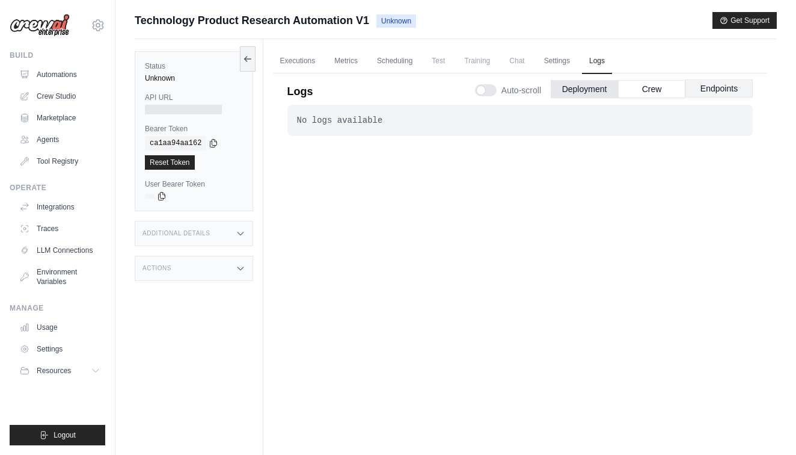
click at [705, 93] on button "Endpoints" at bounding box center [718, 88] width 67 height 18
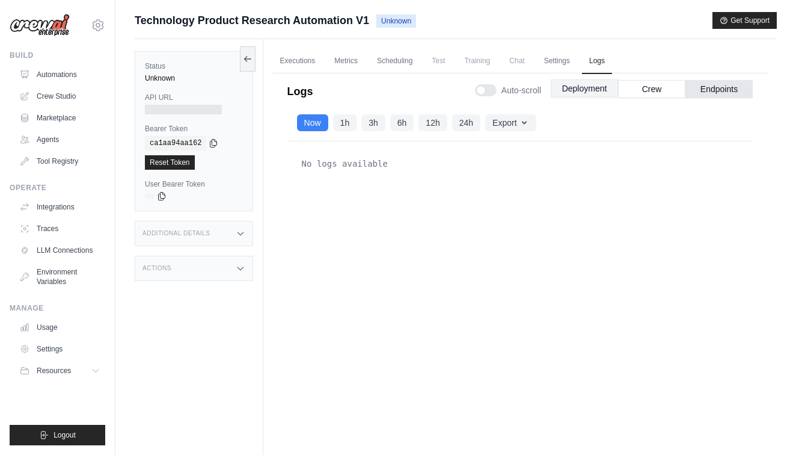
click at [590, 93] on button "Deployment" at bounding box center [584, 88] width 67 height 18
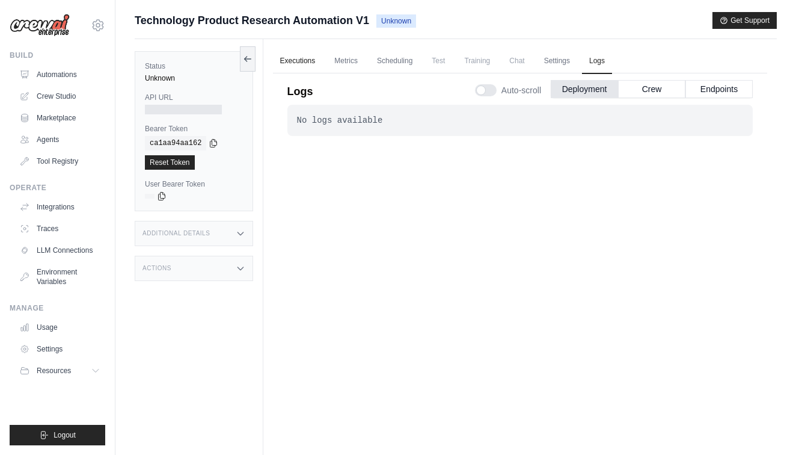
click at [319, 60] on link "Executions" at bounding box center [298, 61] width 50 height 25
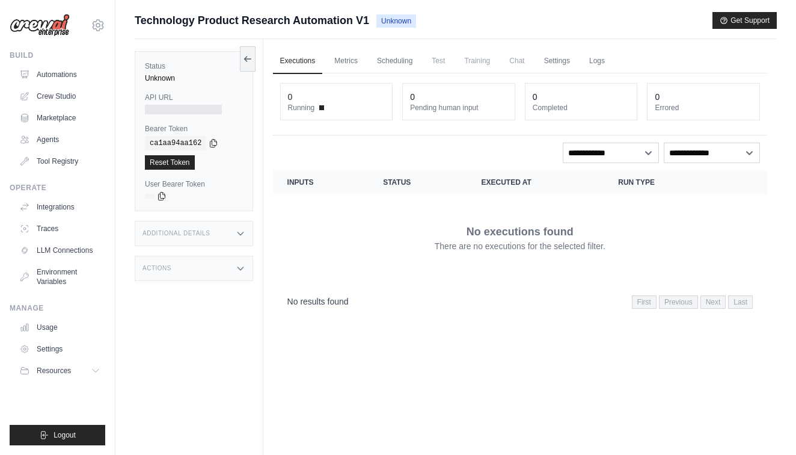
click at [323, 96] on div "0" at bounding box center [336, 97] width 97 height 12
click at [353, 58] on link "Metrics" at bounding box center [346, 61] width 38 height 25
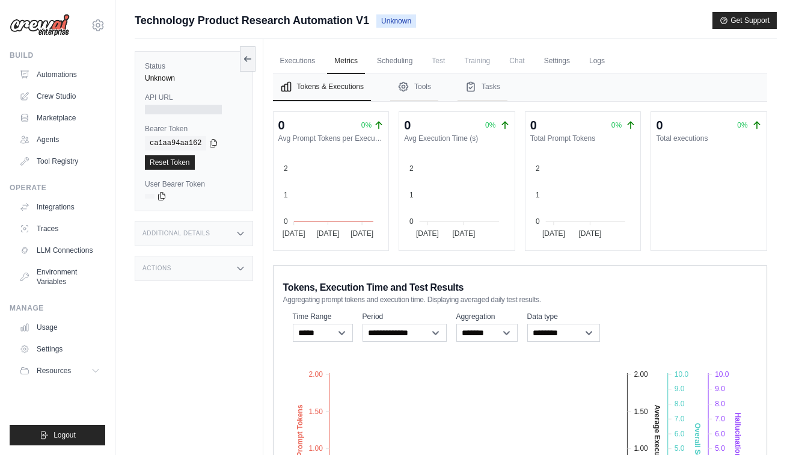
click at [203, 109] on div at bounding box center [183, 110] width 77 height 10
click at [69, 201] on link "Integrations" at bounding box center [61, 206] width 91 height 19
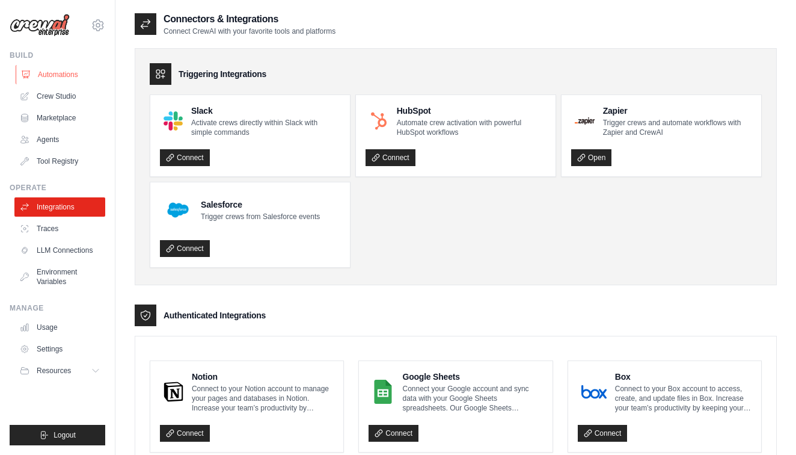
click at [67, 73] on link "Automations" at bounding box center [61, 74] width 91 height 19
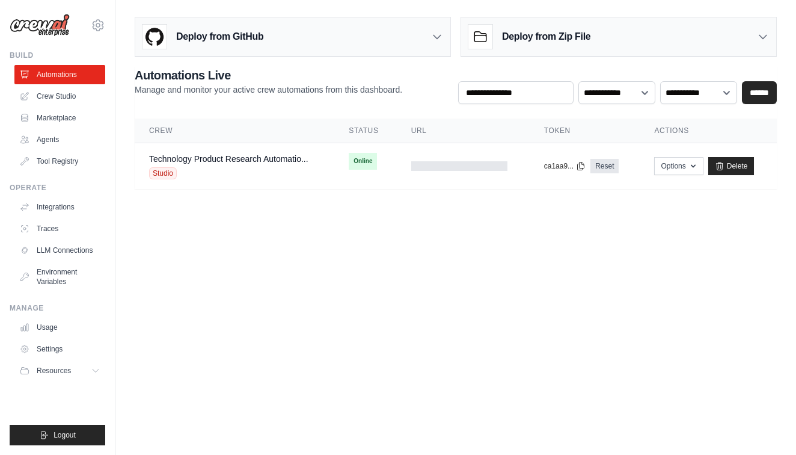
click at [266, 158] on link "Technology Product Research Automatio..." at bounding box center [228, 159] width 159 height 10
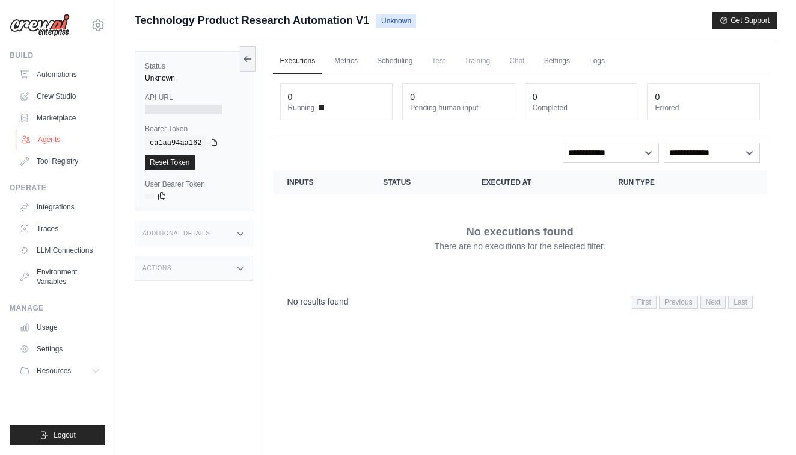
click at [61, 134] on link "Agents" at bounding box center [61, 139] width 91 height 19
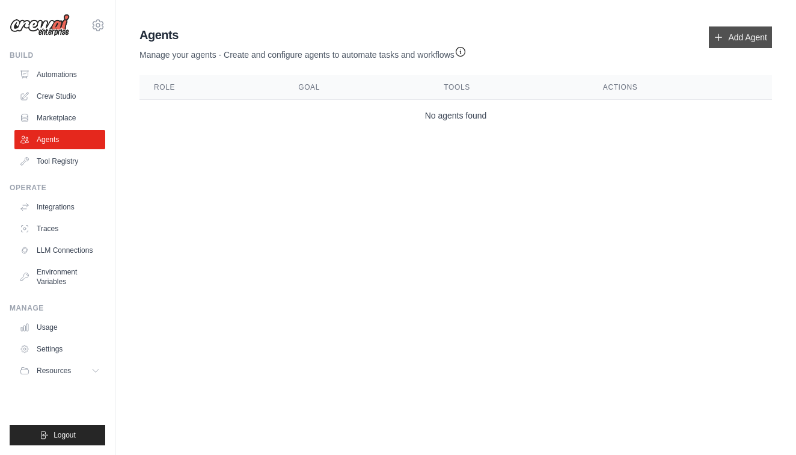
click at [728, 38] on link "Add Agent" at bounding box center [740, 37] width 63 height 22
click at [720, 43] on link "Add Agent" at bounding box center [740, 37] width 63 height 22
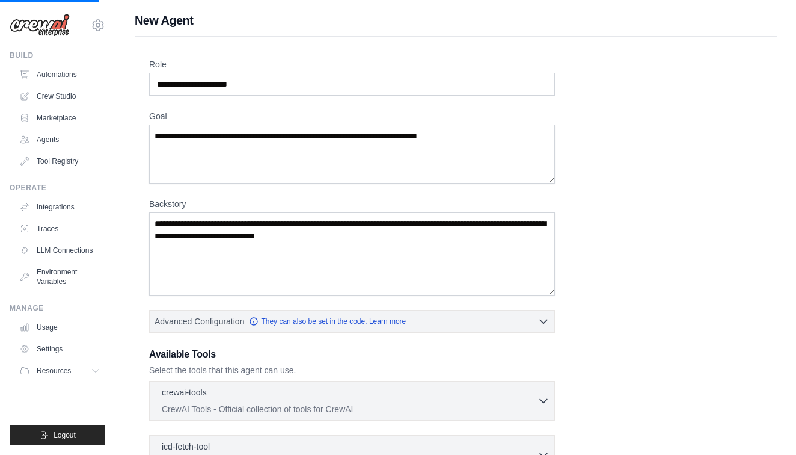
click at [720, 43] on div "Role Goal [GEOGRAPHIC_DATA] Advanced Configuration They can also be set in the …" at bounding box center [456, 335] width 642 height 596
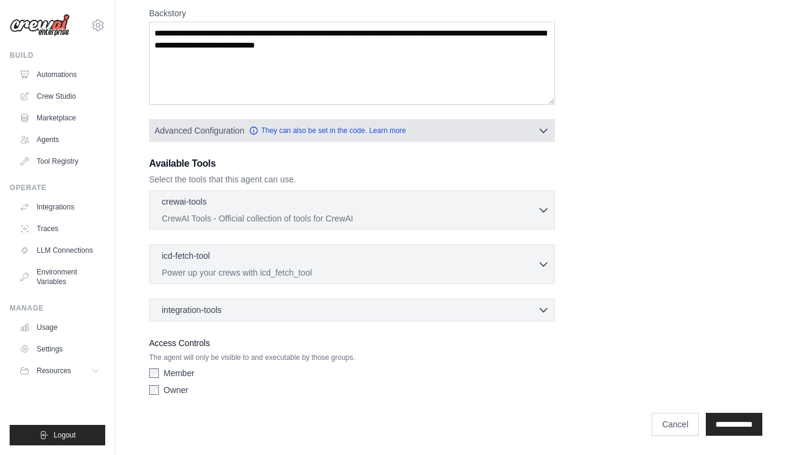
scroll to position [191, 0]
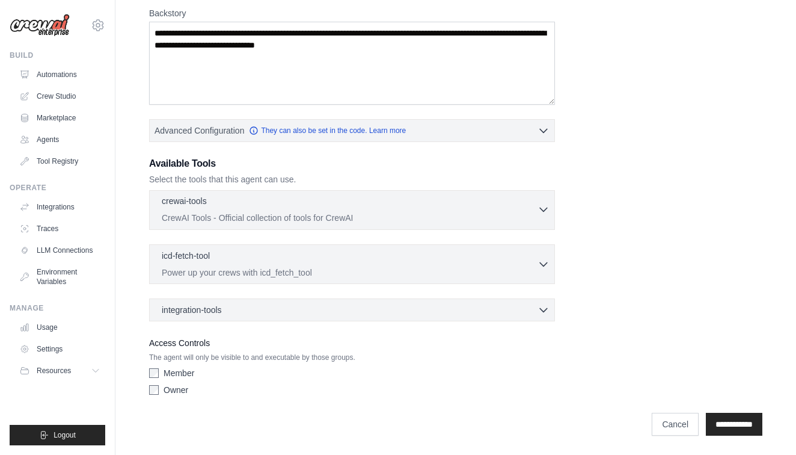
click at [545, 206] on icon "button" at bounding box center [543, 209] width 12 height 12
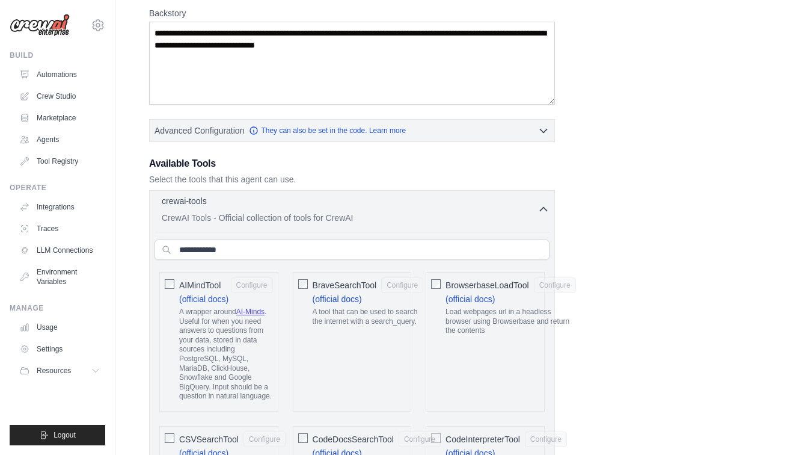
click at [545, 206] on icon "button" at bounding box center [543, 209] width 12 height 12
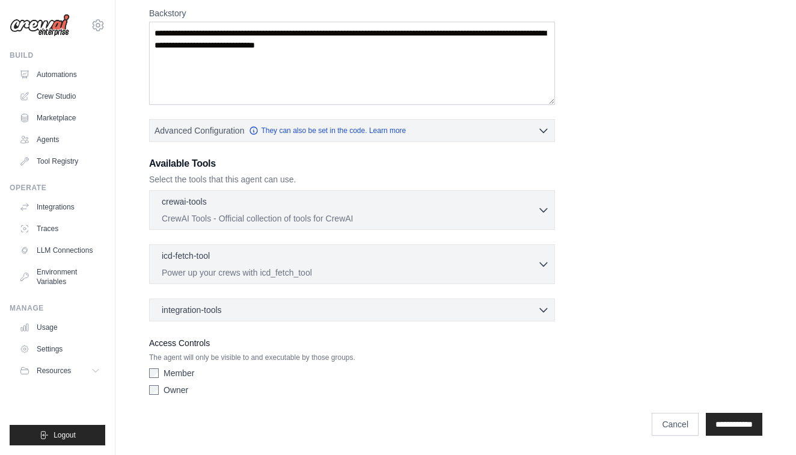
click at [578, 218] on div "Role Goal [GEOGRAPHIC_DATA] Advanced Configuration They can also be set in the …" at bounding box center [455, 134] width 613 height 533
click at [70, 272] on link "Environment Variables" at bounding box center [61, 276] width 91 height 29
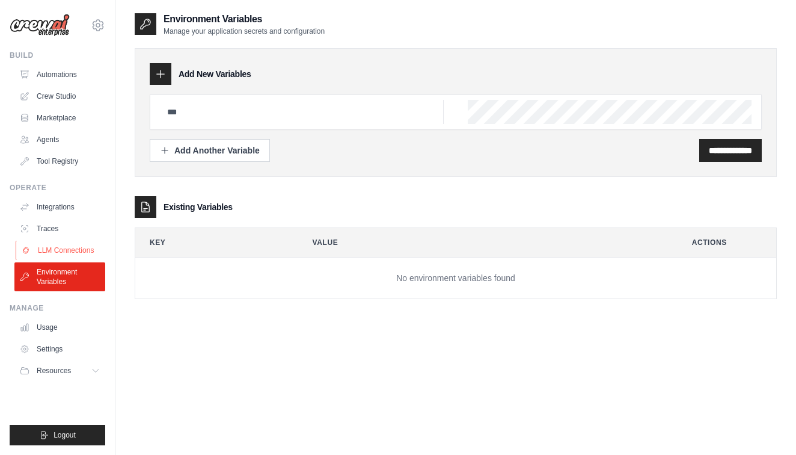
click at [70, 246] on link "LLM Connections" at bounding box center [61, 249] width 91 height 19
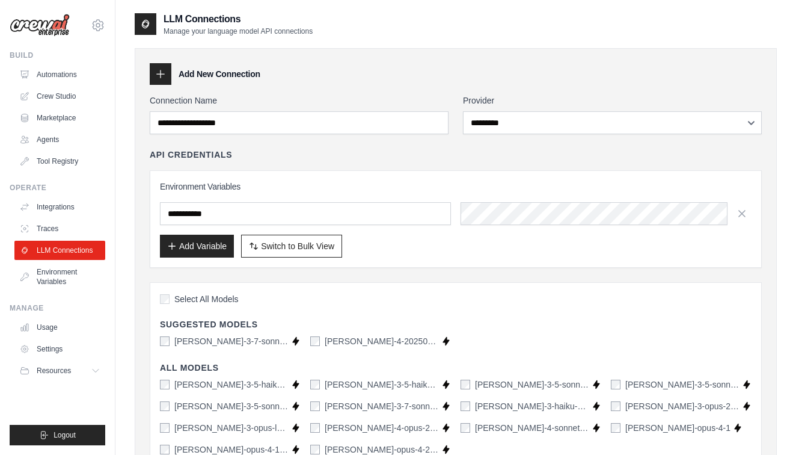
click at [547, 155] on div "API Credentials" at bounding box center [456, 154] width 612 height 12
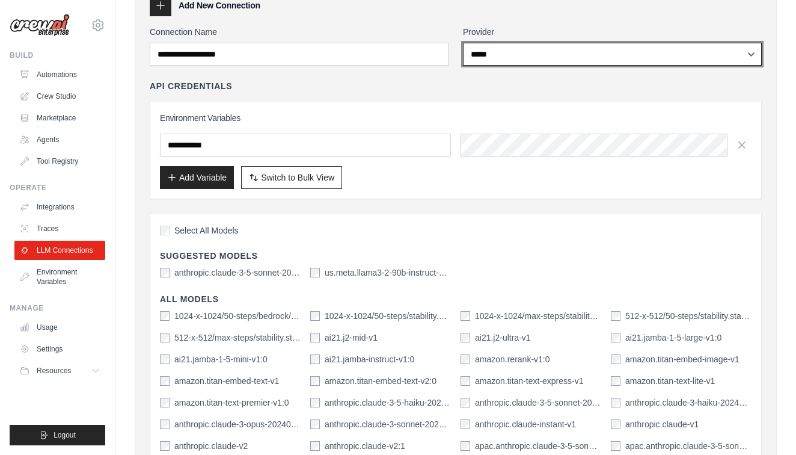
scroll to position [51, 0]
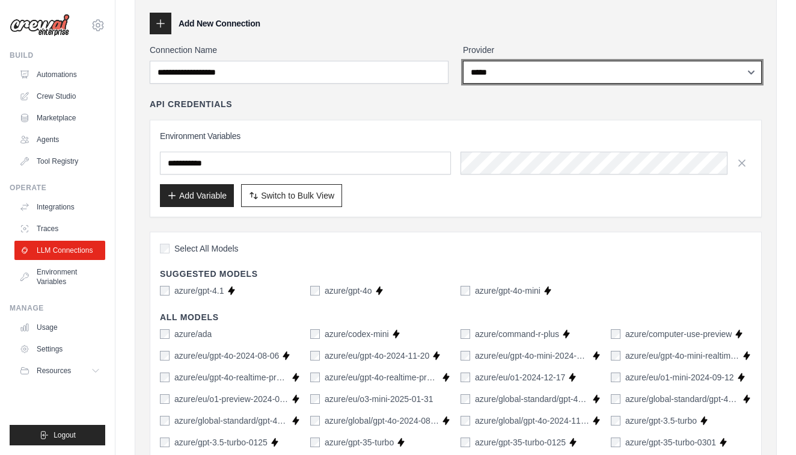
select select "****"
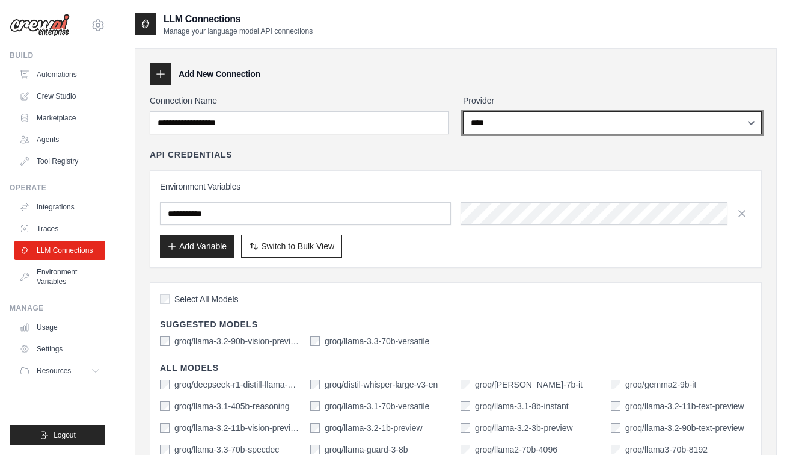
scroll to position [0, 0]
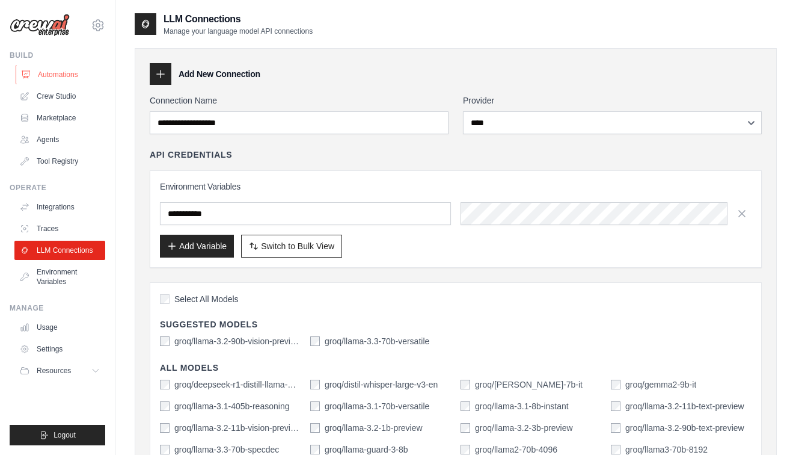
click at [66, 73] on link "Automations" at bounding box center [61, 74] width 91 height 19
